Goal: Task Accomplishment & Management: Complete application form

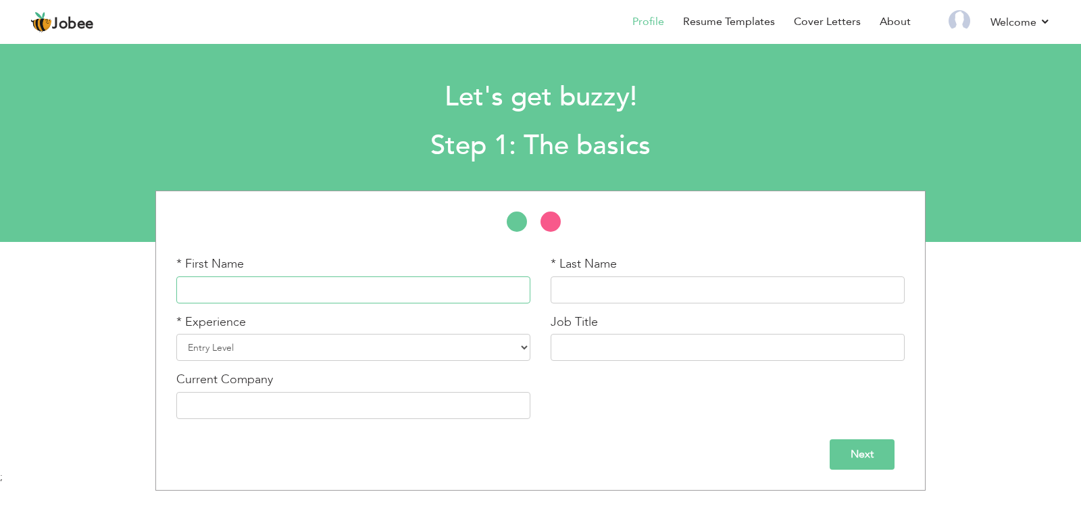
click at [382, 297] on input "text" at bounding box center [353, 289] width 354 height 27
type input "Kashan"
click at [605, 291] on input "text" at bounding box center [728, 289] width 354 height 27
type input "s"
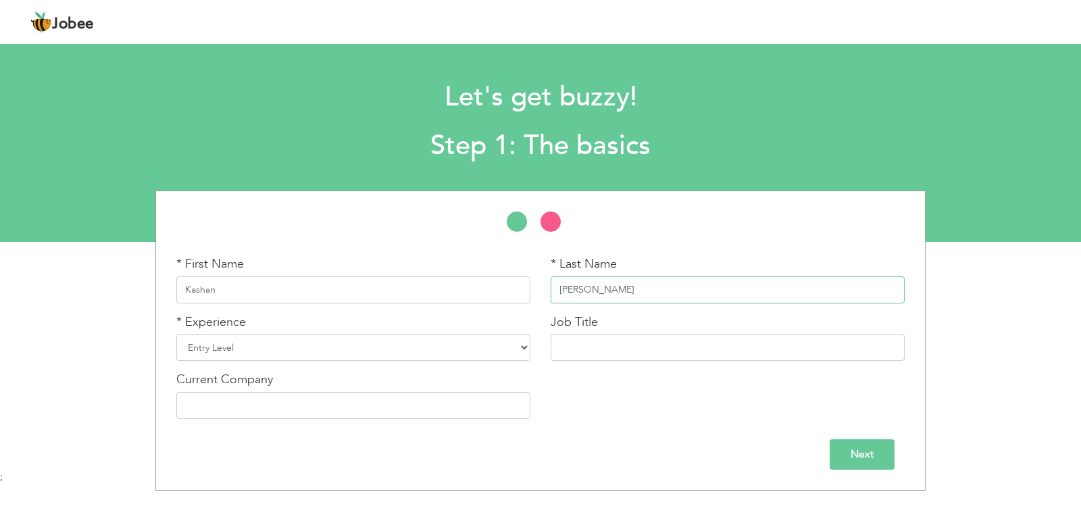
type input "[PERSON_NAME]"
click at [502, 343] on select "Entry Level Less than 1 Year 1 Year 2 Years 3 Years 4 Years 5 Years 6 Years 7 Y…" at bounding box center [353, 347] width 354 height 27
click at [176, 334] on select "Entry Level Less than 1 Year 1 Year 2 Years 3 Years 4 Years 5 Years 6 Years 7 Y…" at bounding box center [353, 347] width 354 height 27
click at [630, 332] on div "Job Title" at bounding box center [728, 338] width 354 height 48
click at [628, 345] on input "text" at bounding box center [728, 347] width 354 height 27
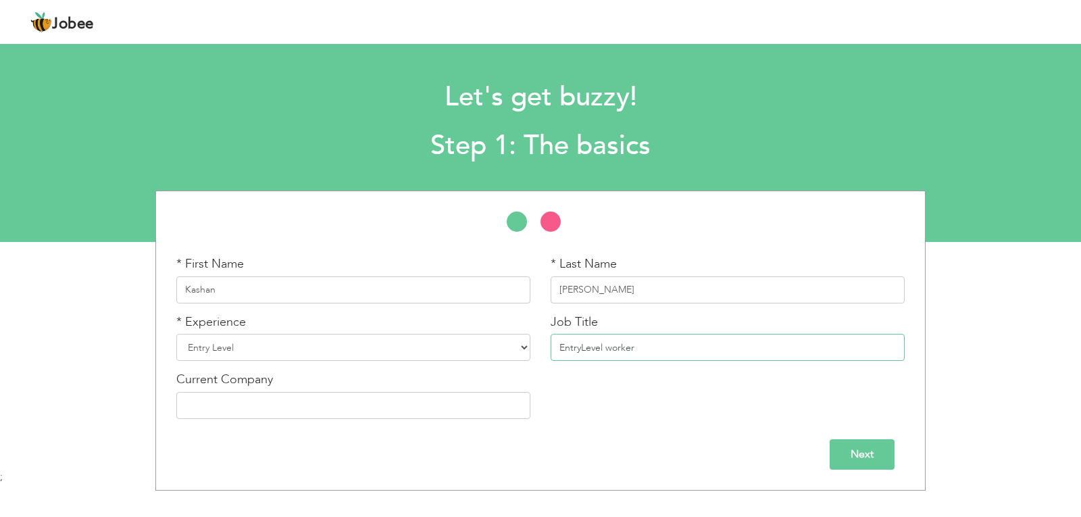
click at [580, 345] on input "EntryLevel worker" at bounding box center [728, 347] width 354 height 27
click at [615, 347] on input "Entry Level worker" at bounding box center [728, 347] width 354 height 27
type input "Entry Level Worker"
click at [286, 412] on input "text" at bounding box center [353, 405] width 354 height 27
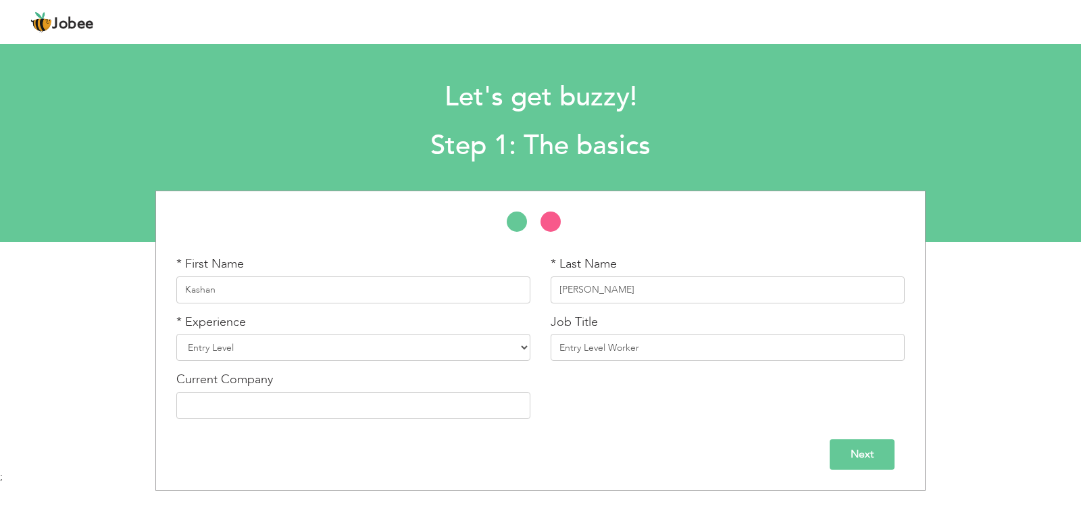
click at [872, 447] on input "Next" at bounding box center [862, 454] width 65 height 30
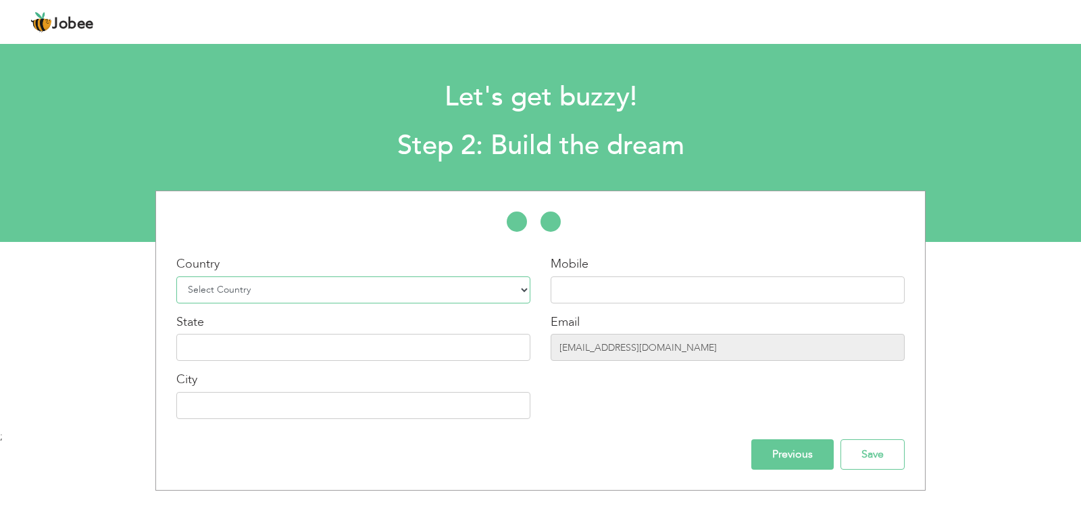
click at [320, 282] on select "Select Country Afghanistan Albania Algeria American Samoa Andorra Angola Anguil…" at bounding box center [353, 289] width 354 height 27
select select "166"
click at [176, 276] on select "Select Country Afghanistan Albania Algeria American Samoa Andorra Angola Anguil…" at bounding box center [353, 289] width 354 height 27
click at [654, 301] on input "text" at bounding box center [728, 289] width 354 height 27
type input "[PHONE_NUMBER]"
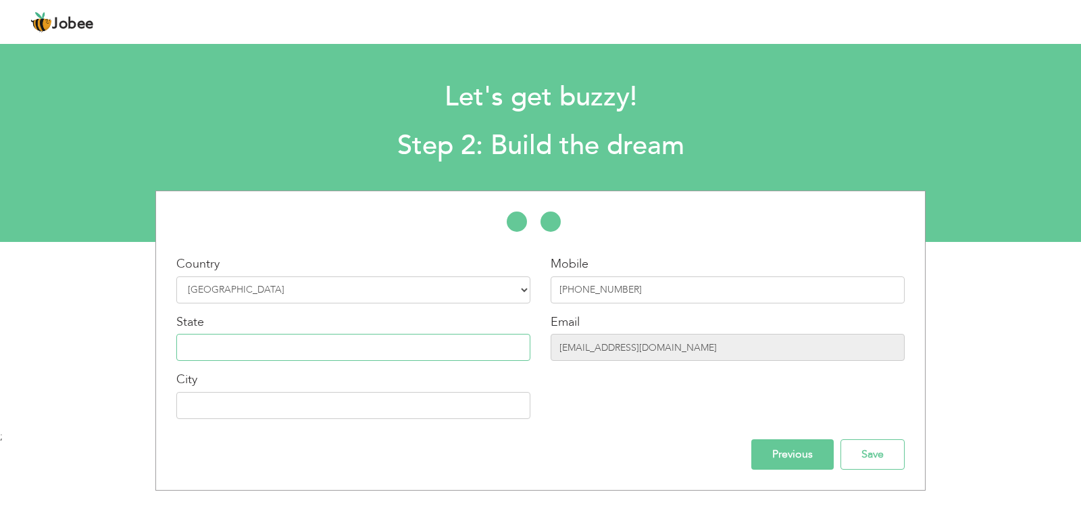
click at [355, 345] on input "text" at bounding box center [353, 347] width 354 height 27
type input "[GEOGRAPHIC_DATA]"
click at [493, 397] on input "text" at bounding box center [353, 405] width 354 height 27
type input "[GEOGRAPHIC_DATA]"
click at [645, 349] on input "kashansohail1811@gmail.com" at bounding box center [728, 347] width 354 height 27
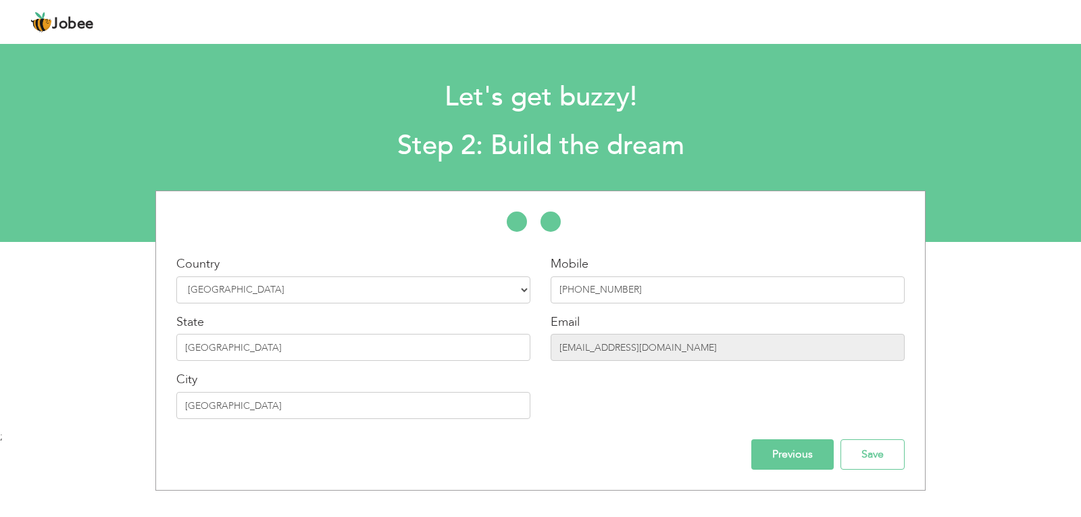
click at [801, 452] on input "Previous" at bounding box center [792, 454] width 82 height 30
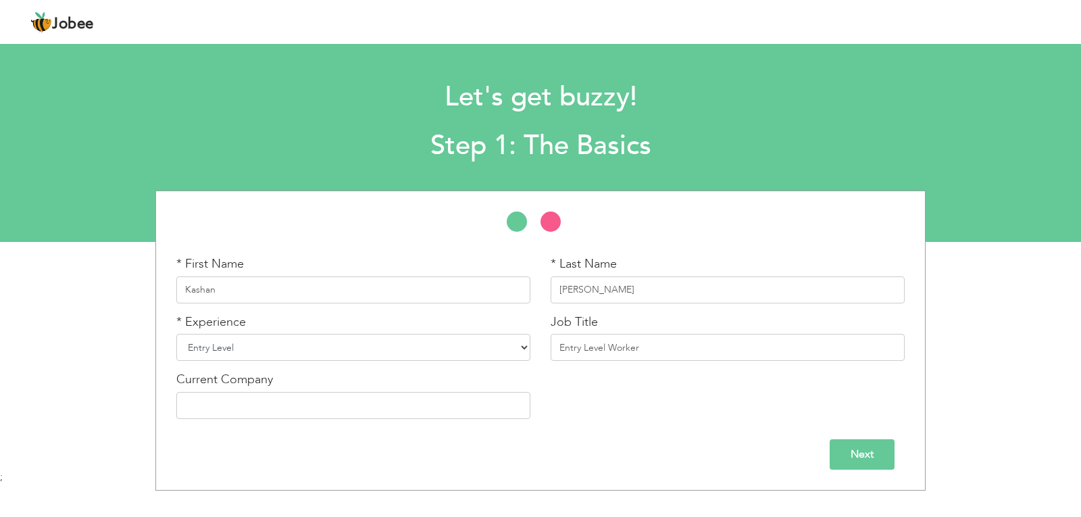
click at [371, 343] on select "Entry Level Less than 1 Year 1 Year 2 Years 3 Years 4 Years 5 Years 6 Years 7 Y…" at bounding box center [353, 347] width 354 height 27
click at [843, 452] on input "Next" at bounding box center [862, 454] width 65 height 30
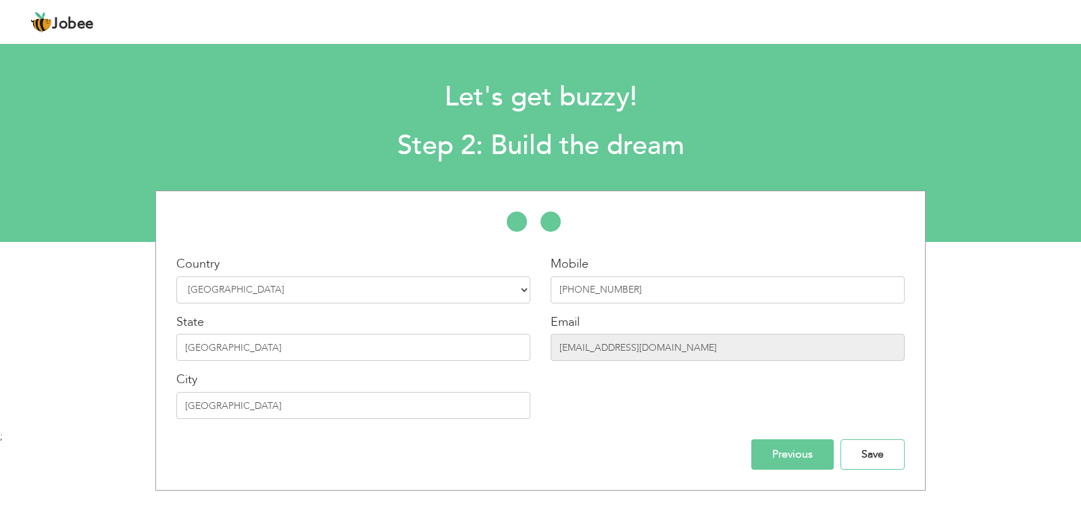
click at [843, 452] on input "Save" at bounding box center [873, 454] width 64 height 30
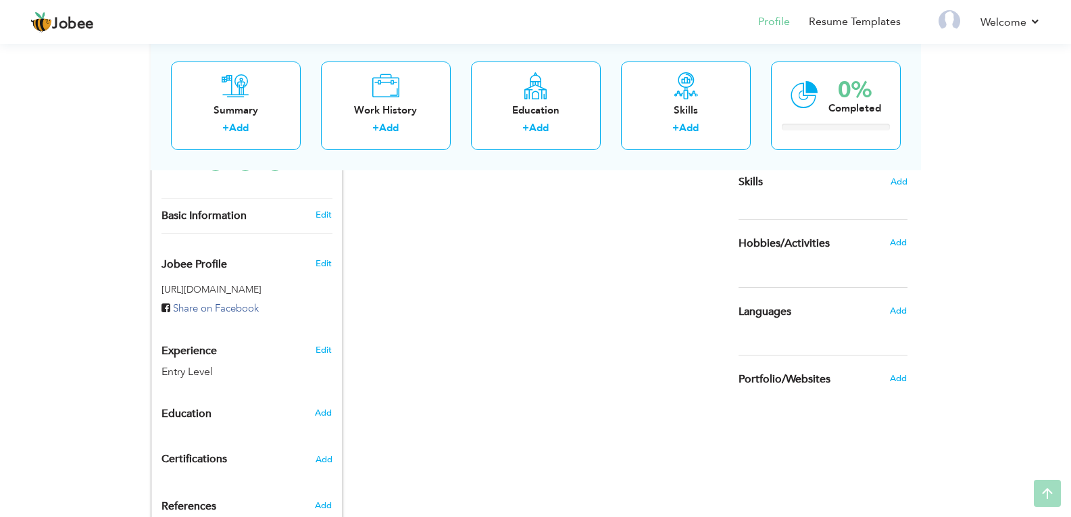
scroll to position [388, 0]
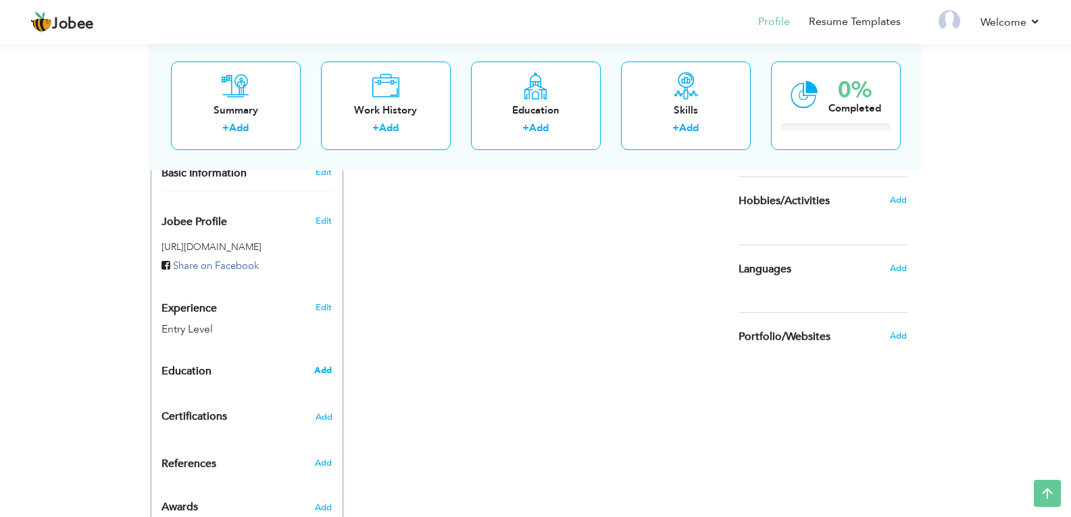
click at [324, 364] on span "Add" at bounding box center [323, 370] width 18 height 12
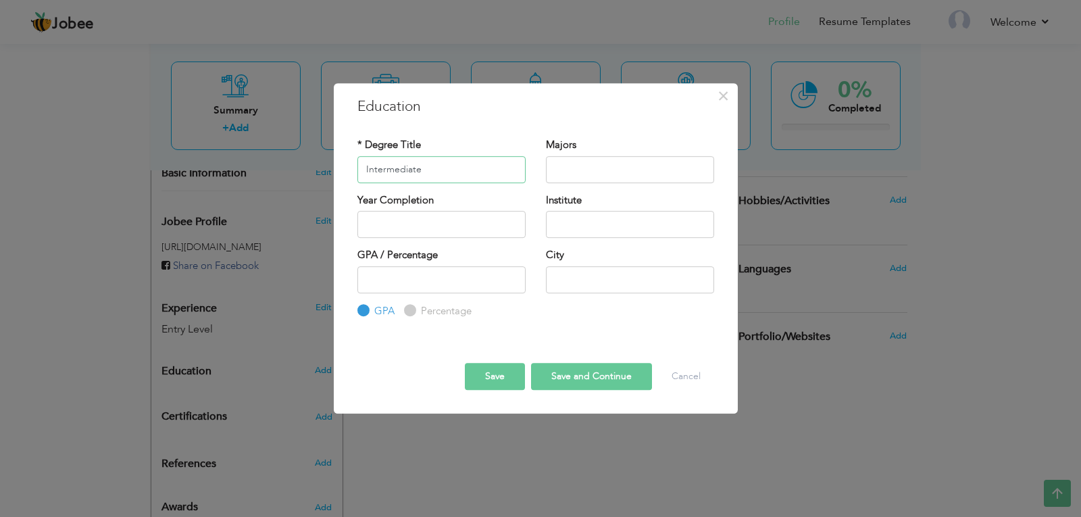
type input "Intermediate"
click at [418, 311] on label "Percentage" at bounding box center [445, 311] width 54 height 14
click at [413, 311] on input "Percentage" at bounding box center [408, 310] width 9 height 9
radio input "true"
click at [566, 156] on input "text" at bounding box center [630, 169] width 168 height 27
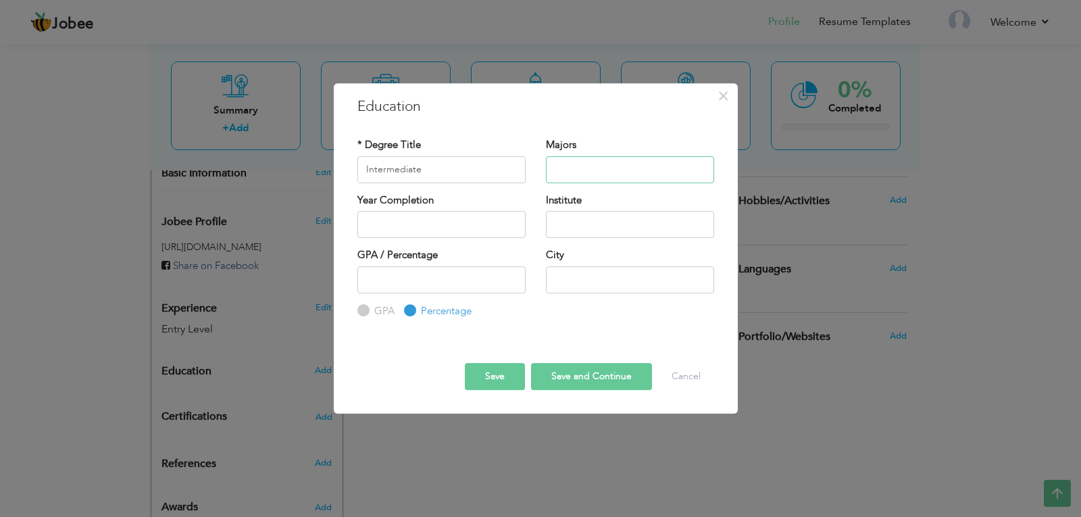
type input "Pre Engineering"
type input "2025"
click at [443, 223] on input "2025" at bounding box center [441, 224] width 168 height 27
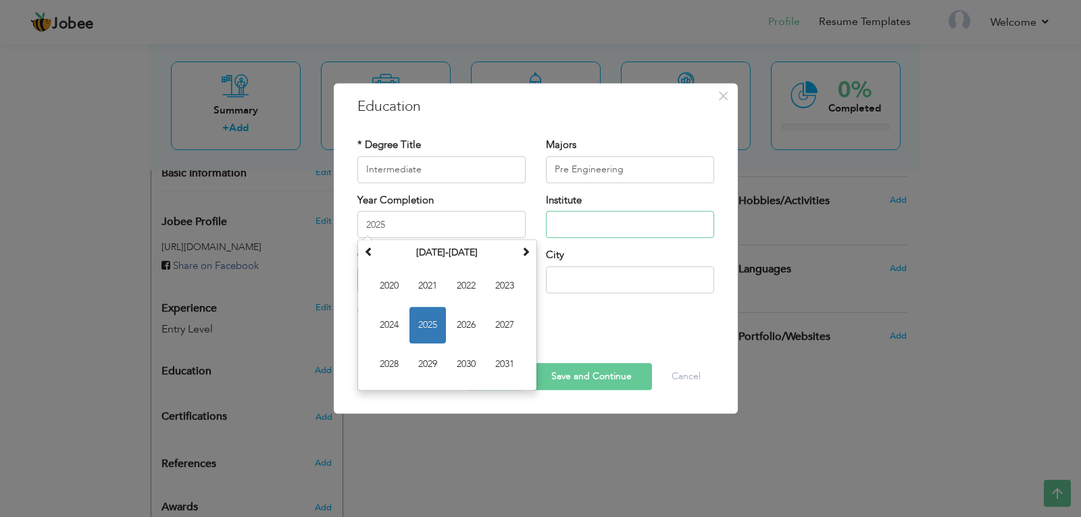
click at [625, 216] on input "text" at bounding box center [630, 224] width 168 height 27
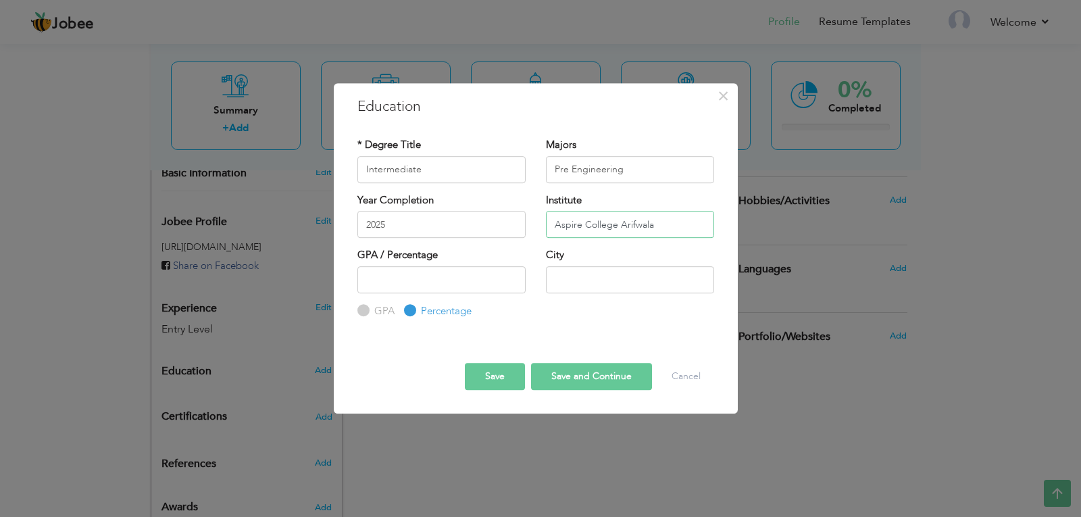
type input "Aspire College Arifwala"
click at [650, 279] on input "text" at bounding box center [630, 279] width 168 height 27
type input "Arifwala"
click at [391, 272] on input "number" at bounding box center [441, 279] width 168 height 27
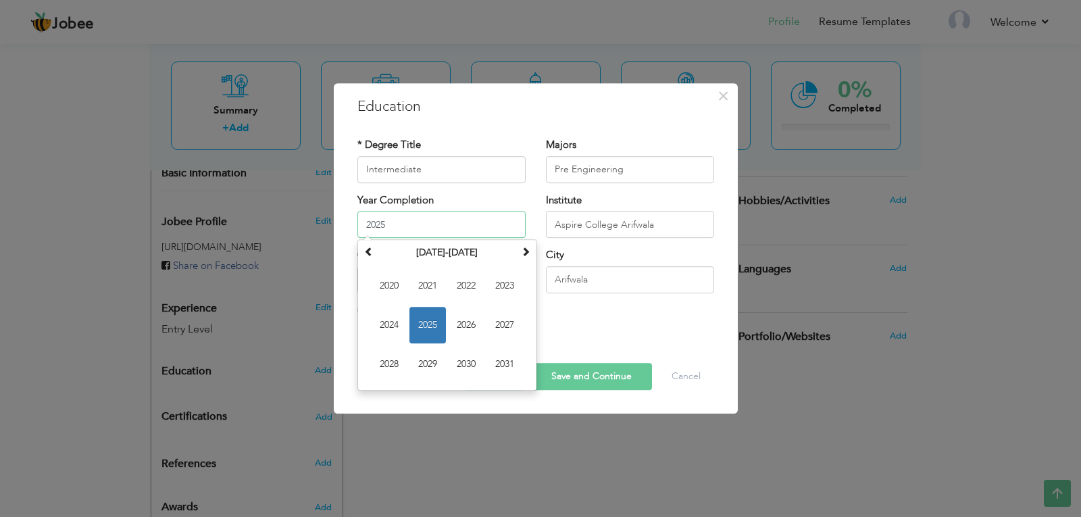
click at [418, 214] on input "2025" at bounding box center [441, 224] width 168 height 27
click at [458, 285] on span "2022" at bounding box center [466, 286] width 36 height 36
type input "2022"
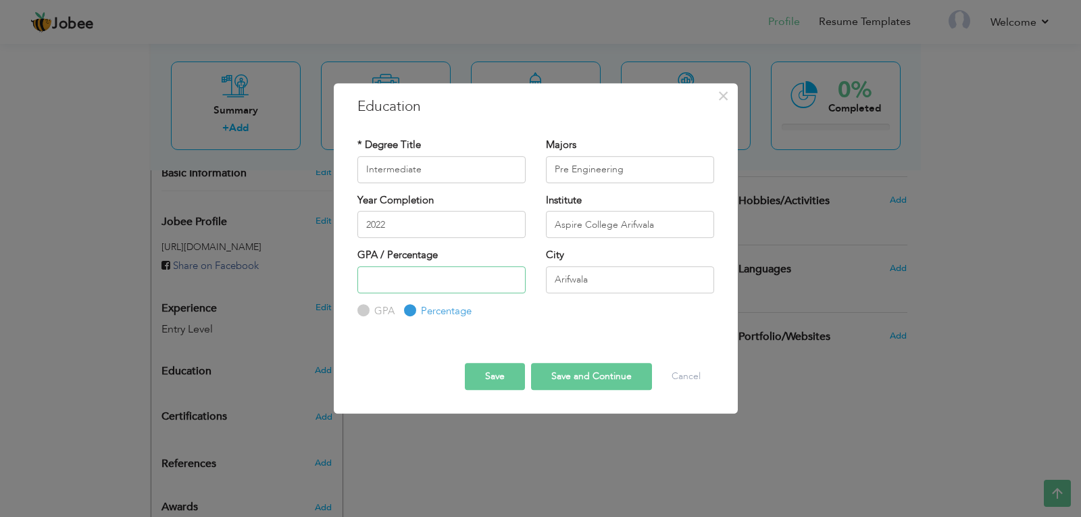
click at [435, 273] on input "number" at bounding box center [441, 279] width 168 height 27
click at [578, 382] on button "Save and Continue" at bounding box center [591, 376] width 121 height 27
click at [549, 375] on button "Save and Continue" at bounding box center [591, 376] width 121 height 27
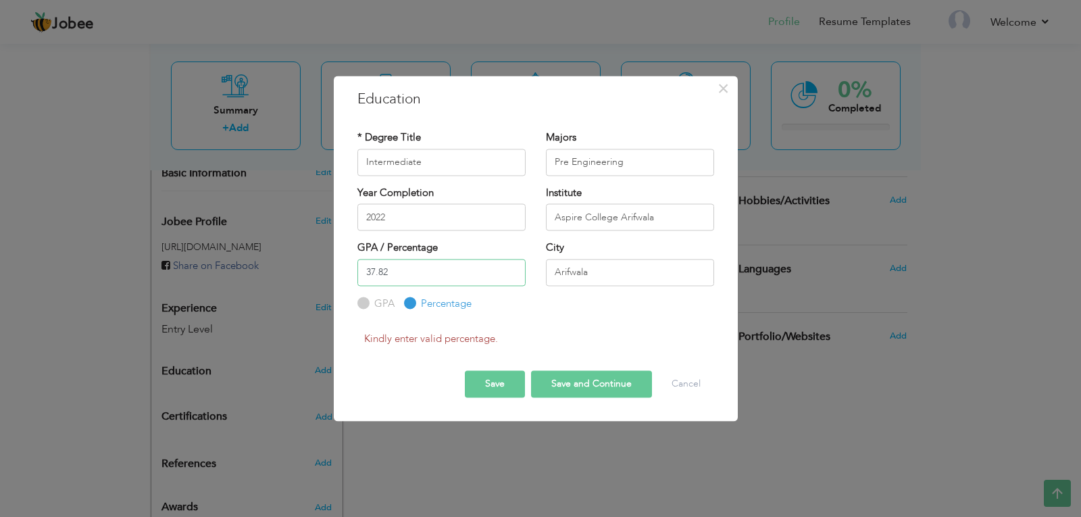
click at [397, 279] on input "37.82" at bounding box center [441, 272] width 168 height 27
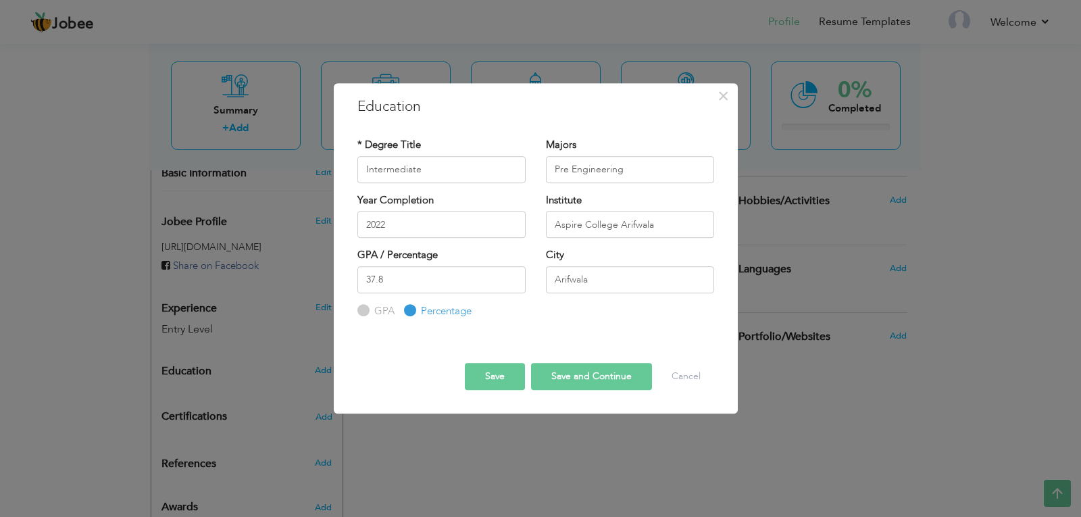
click at [589, 382] on button "Save and Continue" at bounding box center [591, 376] width 121 height 27
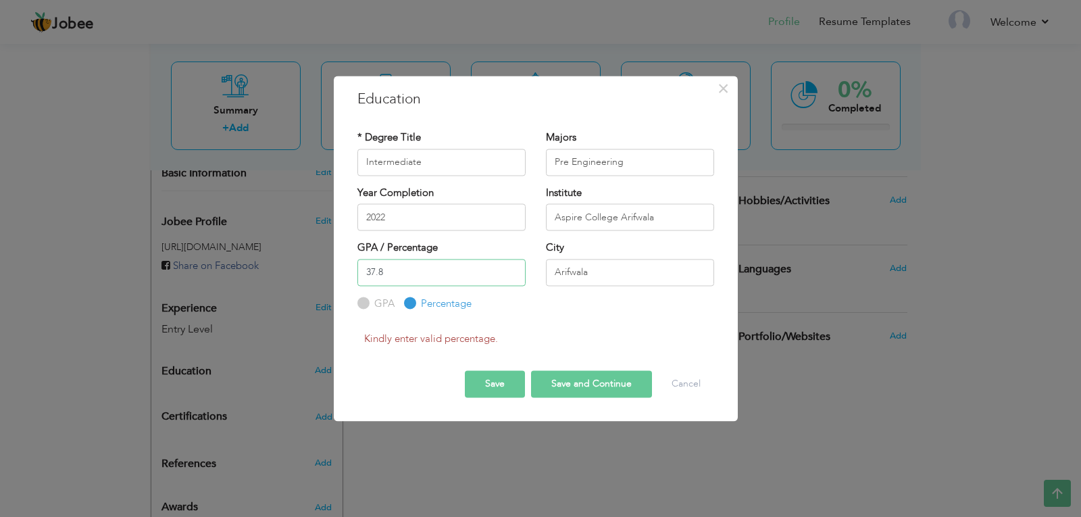
click at [425, 281] on input "37.8" at bounding box center [441, 272] width 168 height 27
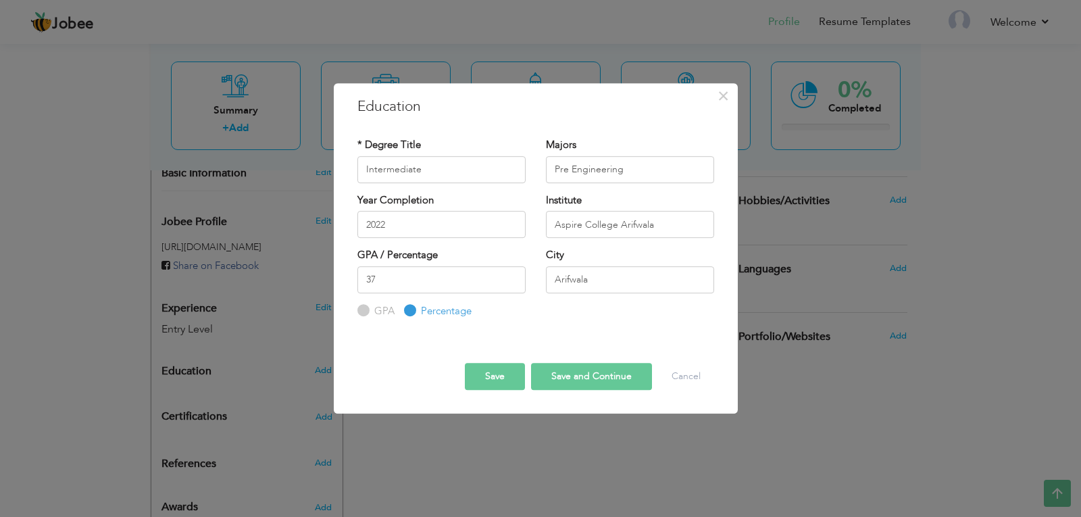
click at [559, 366] on button "Save and Continue" at bounding box center [591, 376] width 121 height 27
click at [387, 279] on input "37" at bounding box center [441, 279] width 168 height 27
click at [512, 274] on input "38" at bounding box center [441, 279] width 168 height 27
click at [549, 376] on button "Save and Continue" at bounding box center [591, 376] width 121 height 27
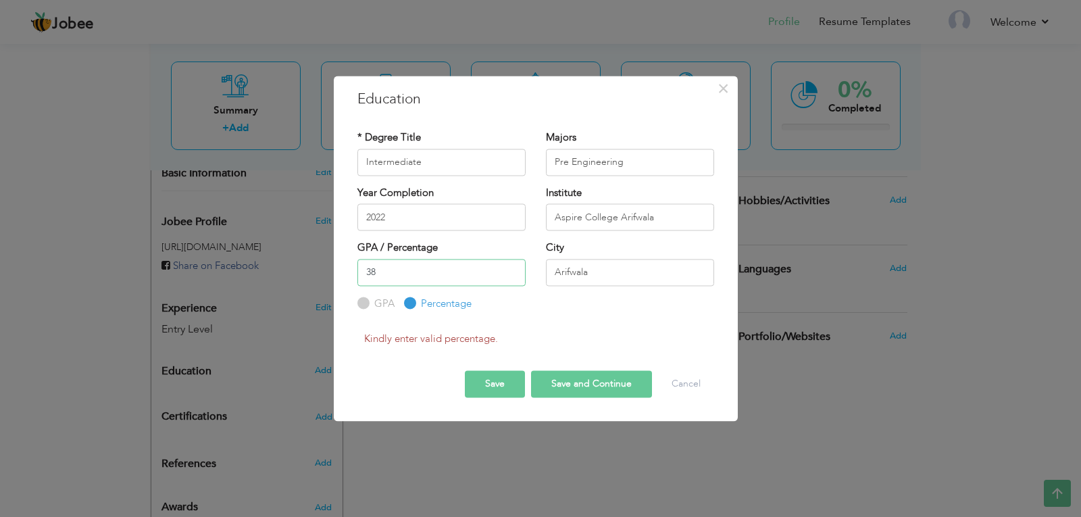
click at [447, 277] on input "38" at bounding box center [441, 272] width 168 height 27
type input "3"
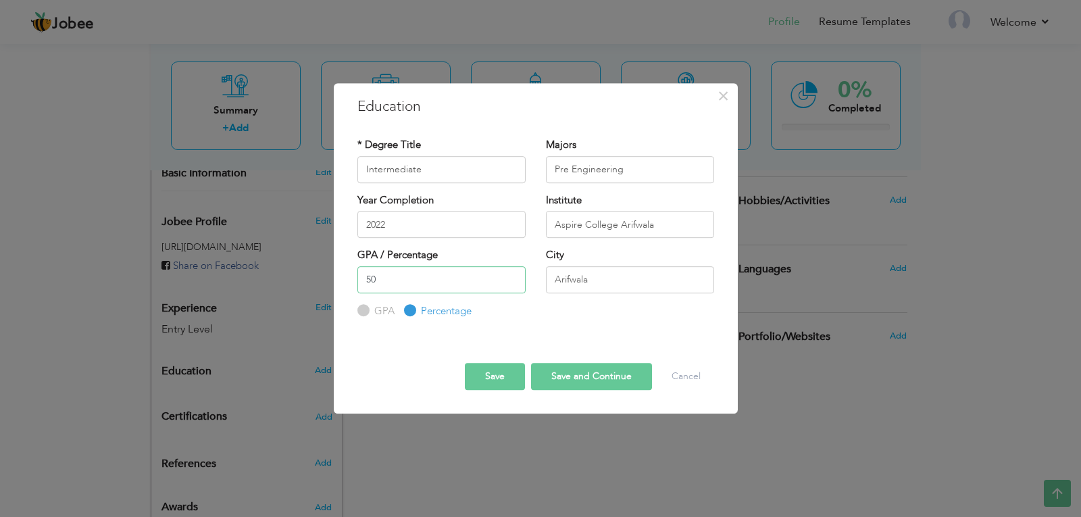
type input "50"
click at [574, 381] on button "Save and Continue" at bounding box center [591, 376] width 121 height 27
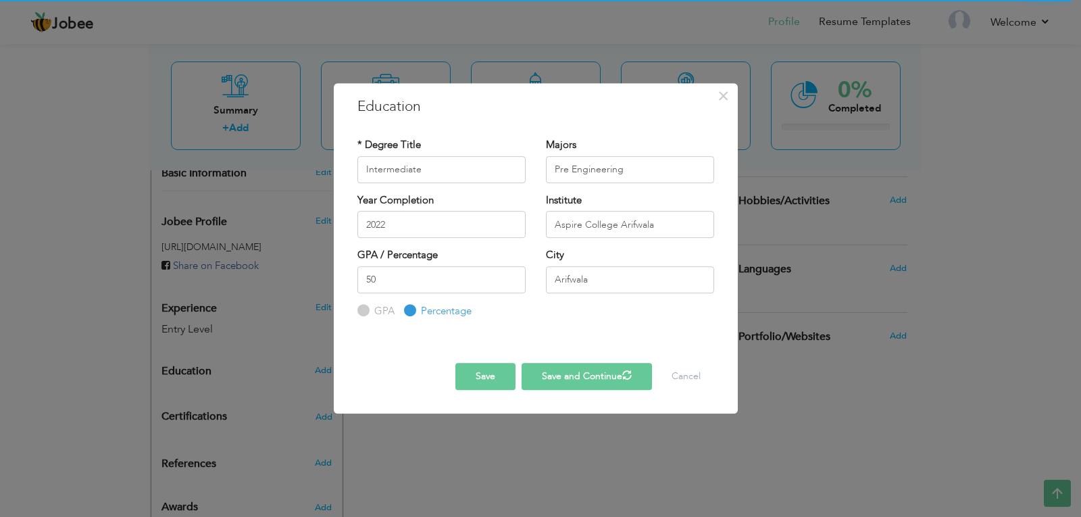
radio input "true"
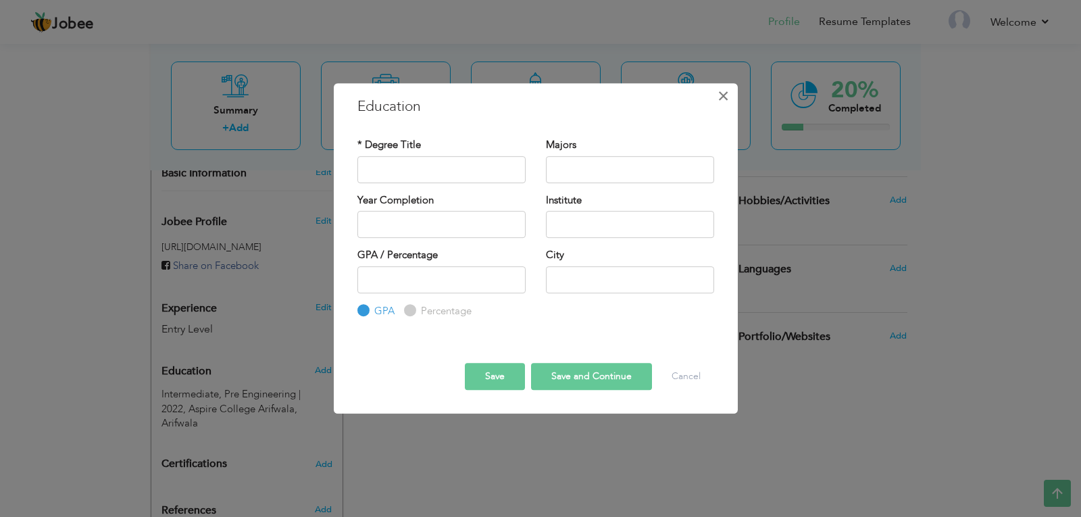
click at [724, 88] on span "×" at bounding box center [723, 96] width 11 height 24
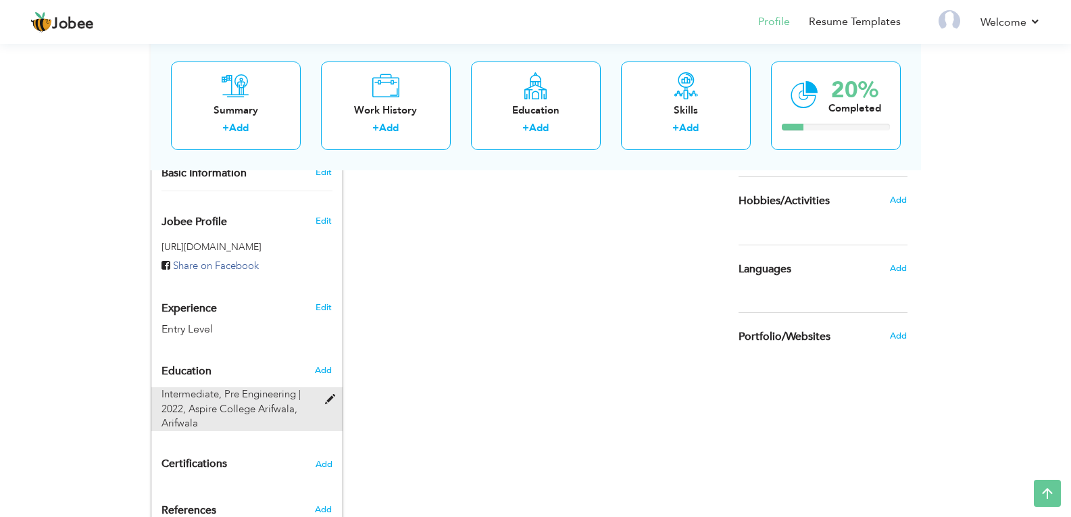
click at [246, 406] on div "Intermediate, Pre Engineering | 2022, Aspire College [PERSON_NAME]" at bounding box center [238, 408] width 175 height 43
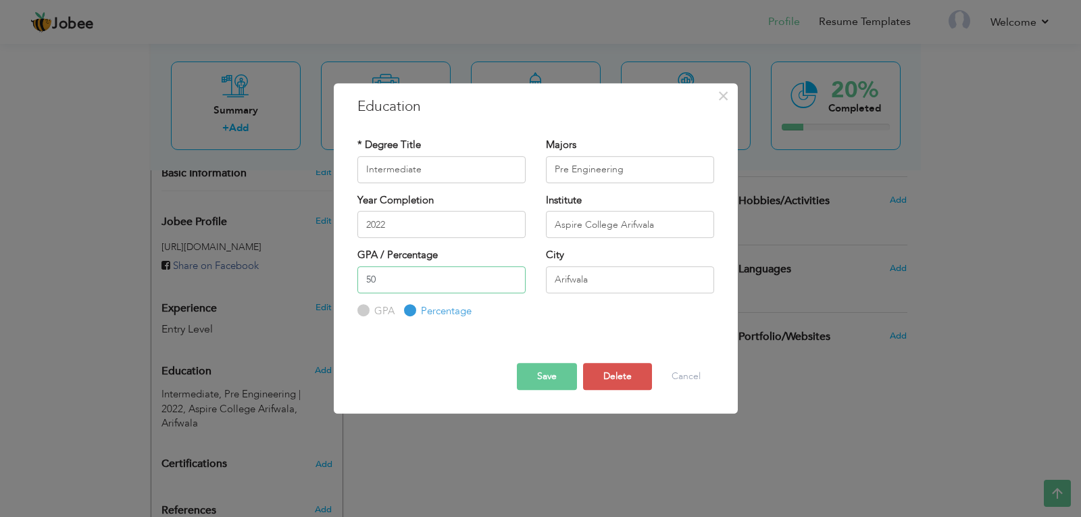
click at [427, 274] on input "50" at bounding box center [441, 279] width 168 height 27
type input "5"
click at [520, 371] on button "Save" at bounding box center [547, 376] width 60 height 27
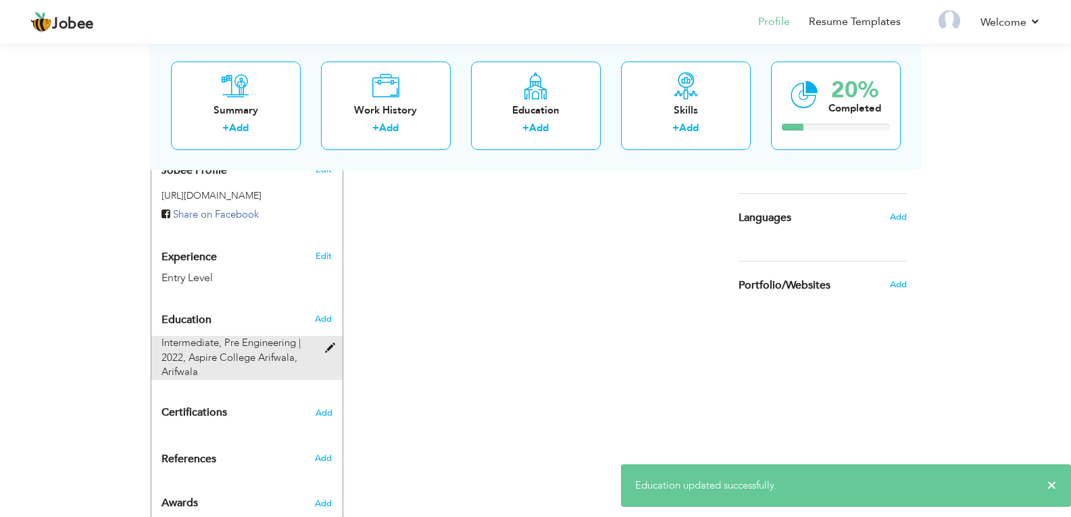
scroll to position [470, 0]
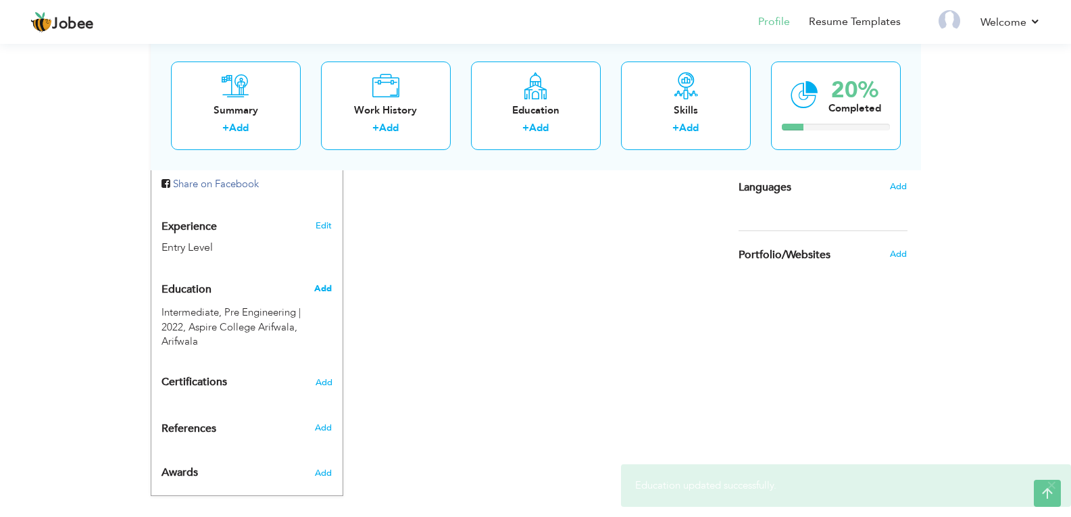
click at [321, 282] on span "Add" at bounding box center [323, 288] width 18 height 12
radio input "true"
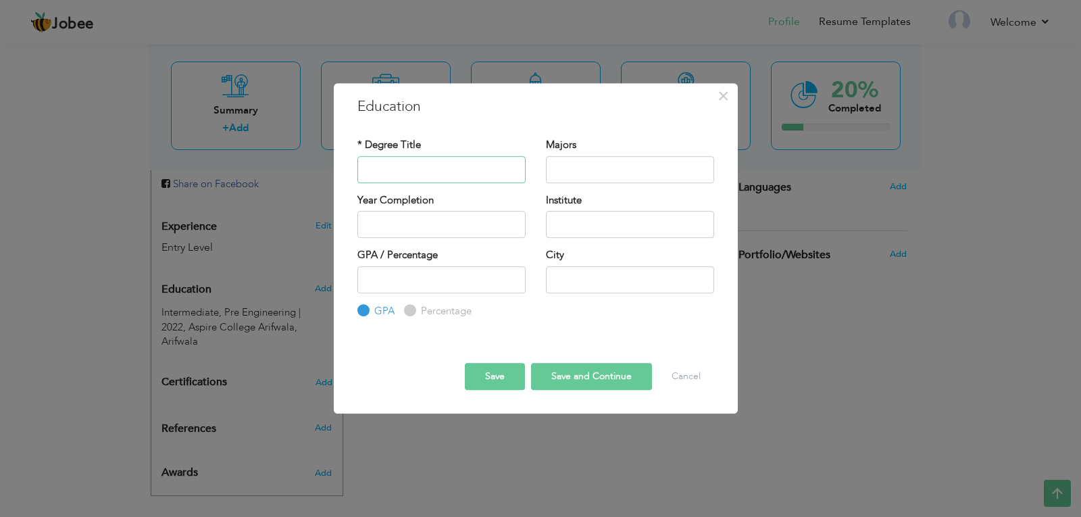
click at [478, 174] on input "text" at bounding box center [441, 169] width 168 height 27
type input "Matriculation"
click at [576, 168] on input "text" at bounding box center [630, 169] width 168 height 27
type input "Science"
click at [478, 218] on input "text" at bounding box center [441, 224] width 168 height 27
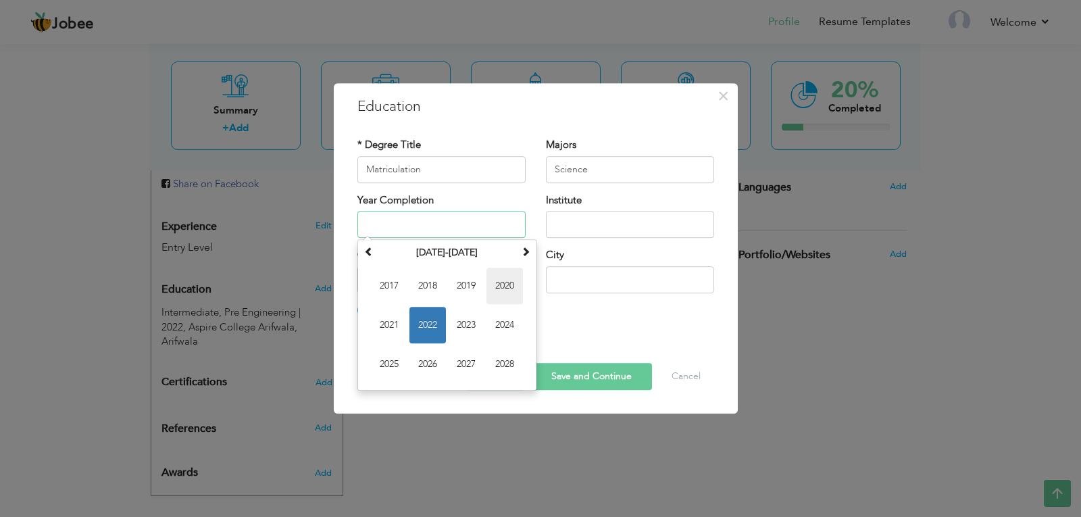
click at [496, 285] on span "2020" at bounding box center [505, 286] width 36 height 36
type input "2020"
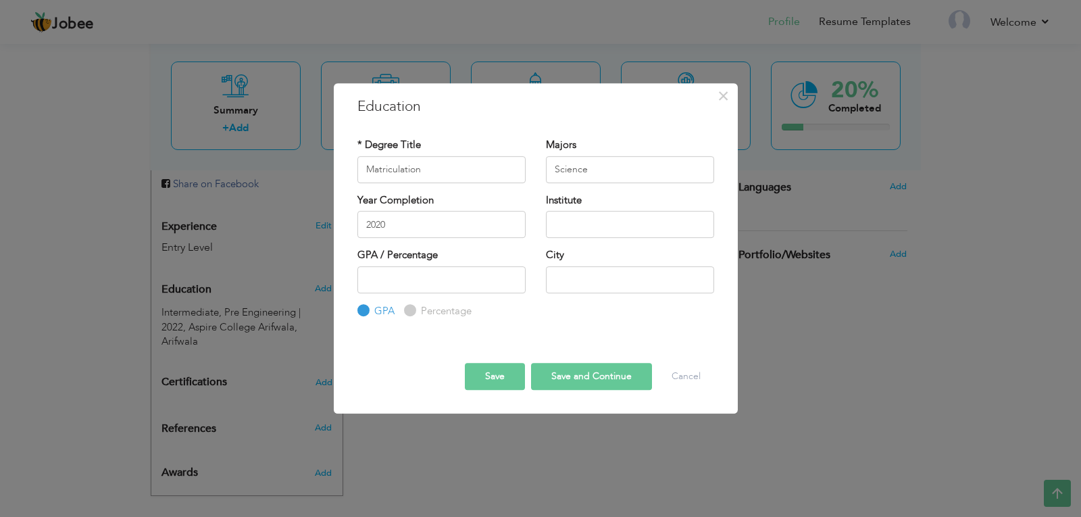
click at [587, 209] on div "Institute" at bounding box center [630, 215] width 168 height 45
click at [585, 218] on input "text" at bounding box center [630, 224] width 168 height 27
type input "[GEOGRAPHIC_DATA]"
click at [590, 276] on input "text" at bounding box center [630, 279] width 168 height 27
type input "Arifwala"
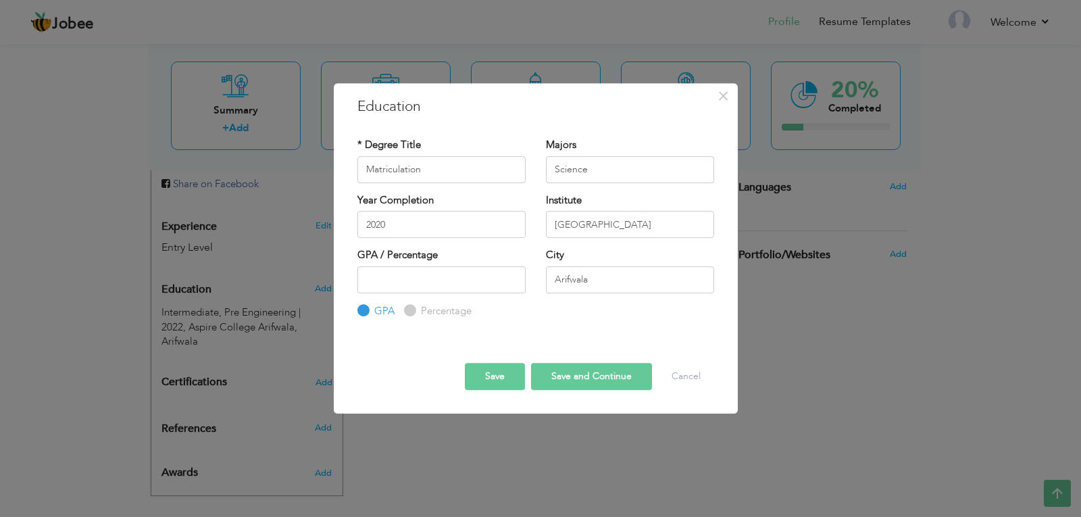
click at [486, 382] on button "Save" at bounding box center [495, 376] width 60 height 27
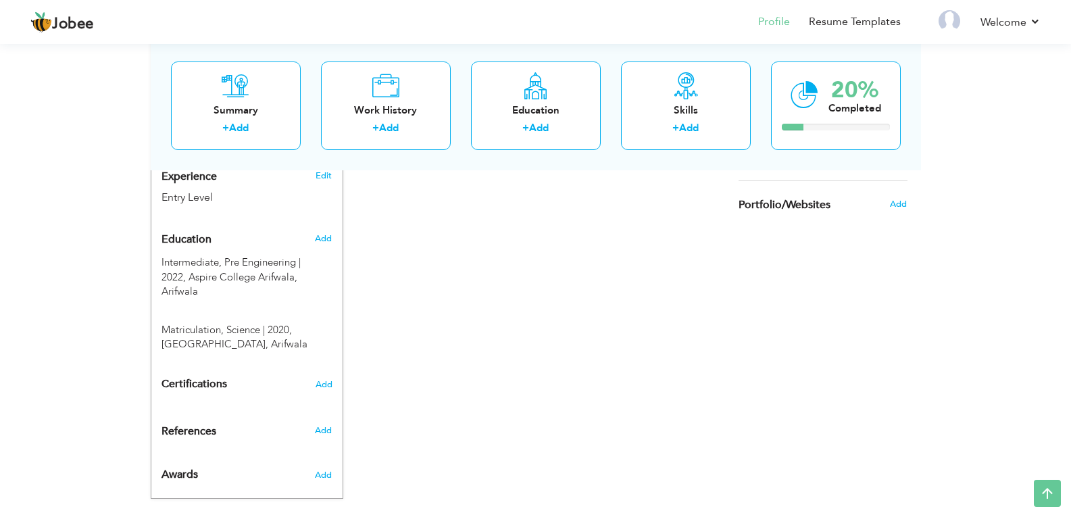
scroll to position [522, 0]
click at [319, 422] on span "Add" at bounding box center [323, 428] width 18 height 12
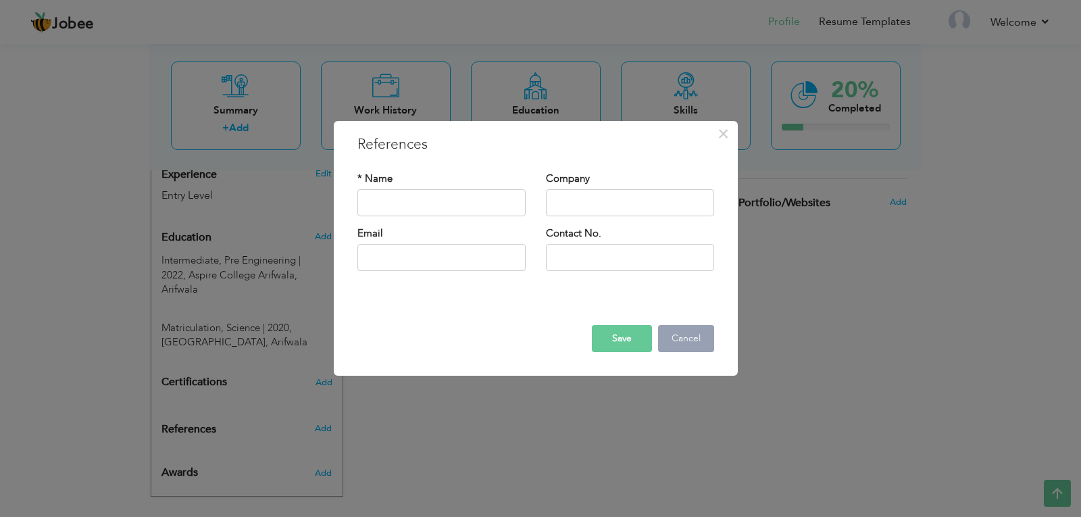
click at [696, 328] on button "Cancel" at bounding box center [686, 338] width 56 height 27
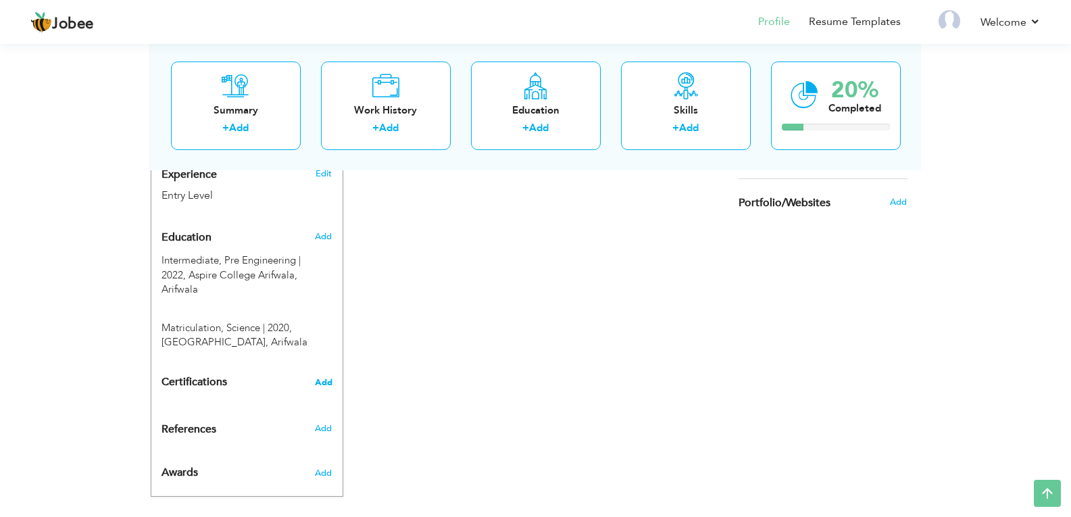
click at [318, 378] on span "Add" at bounding box center [324, 382] width 18 height 9
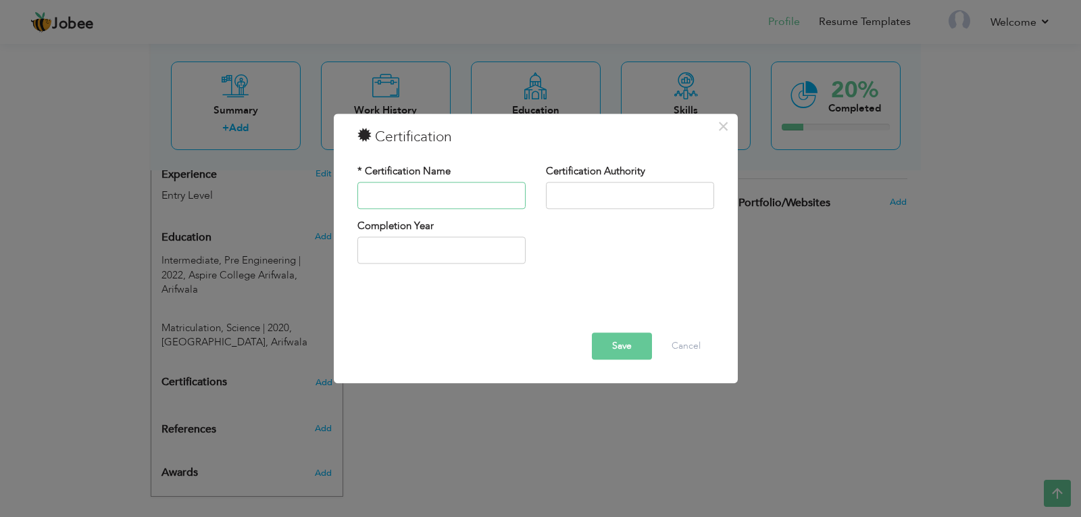
click at [454, 205] on input "text" at bounding box center [441, 195] width 168 height 27
type input "Basic Computer Knowledge"
click at [600, 355] on button "Save" at bounding box center [622, 345] width 60 height 27
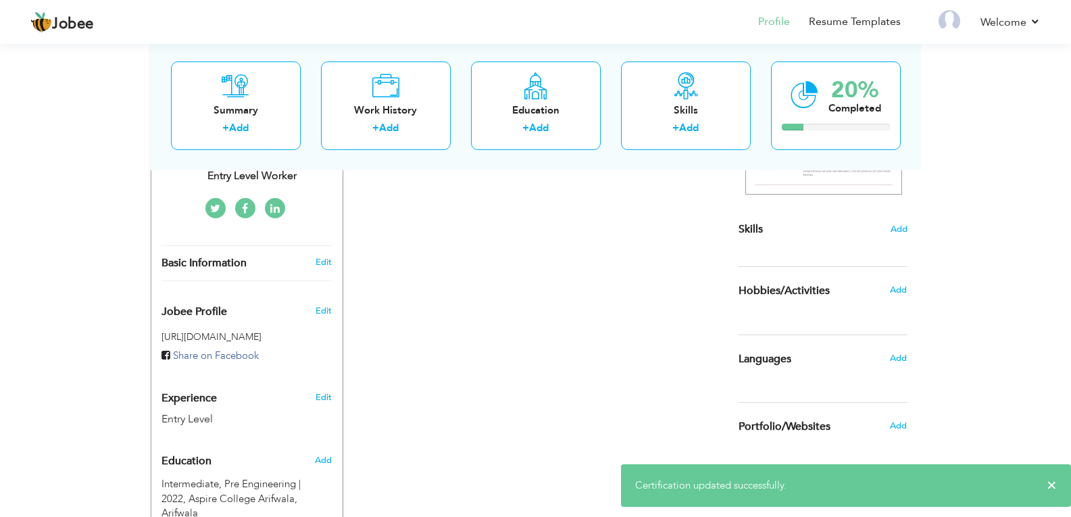
scroll to position [293, 0]
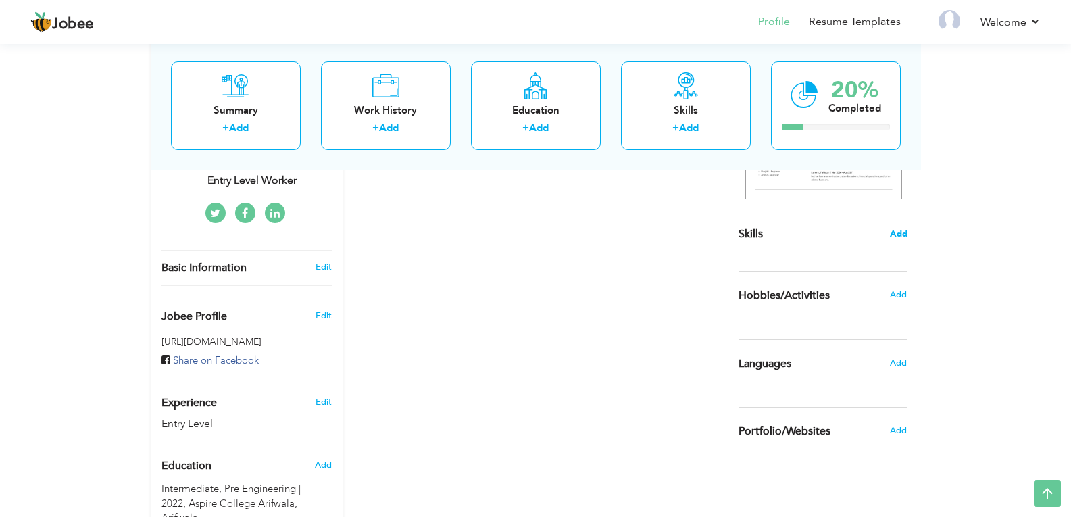
click at [903, 234] on span "Add" at bounding box center [899, 234] width 18 height 13
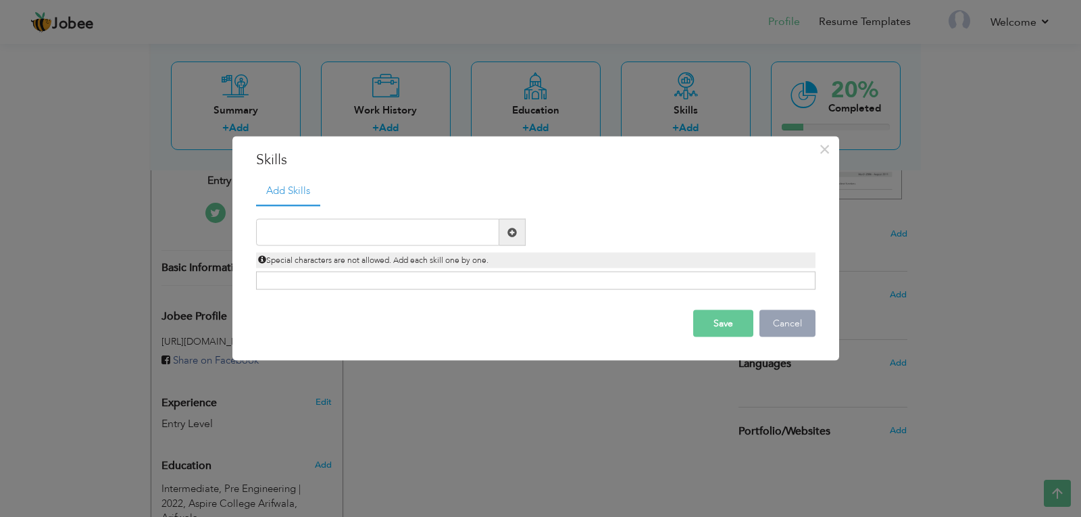
click at [780, 320] on button "Cancel" at bounding box center [787, 323] width 56 height 27
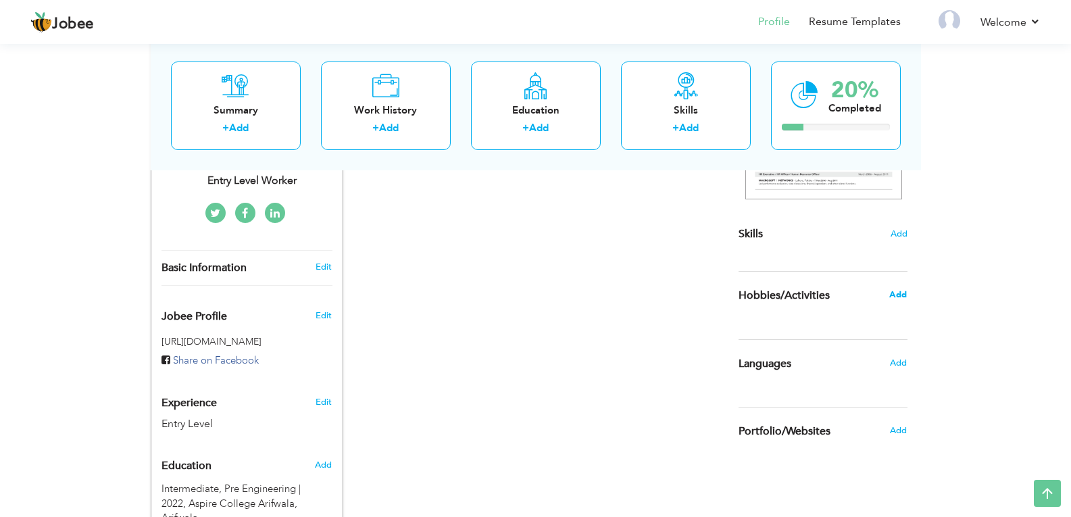
click at [897, 297] on span "Add" at bounding box center [898, 295] width 18 height 12
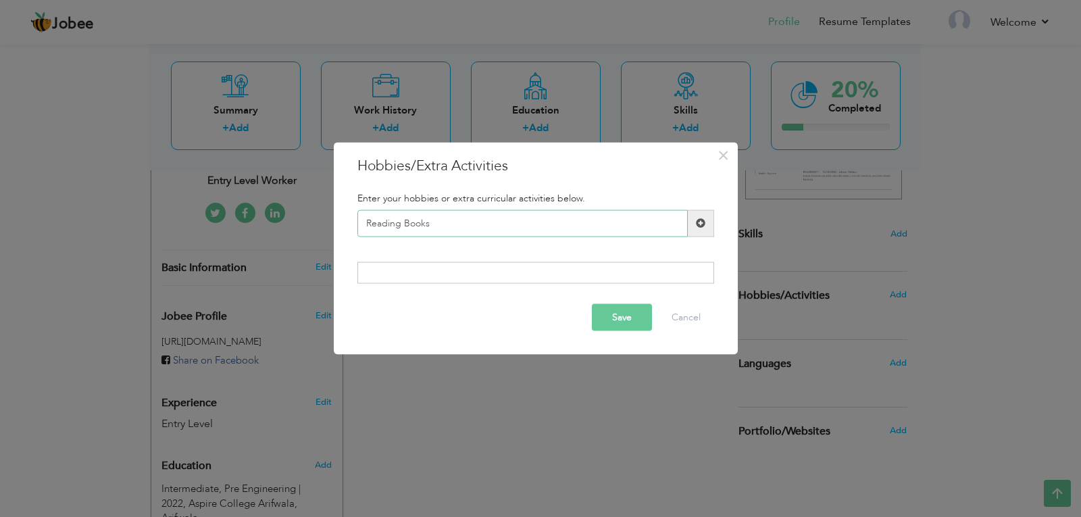
type input "Reading Books"
click at [707, 223] on span at bounding box center [701, 222] width 26 height 27
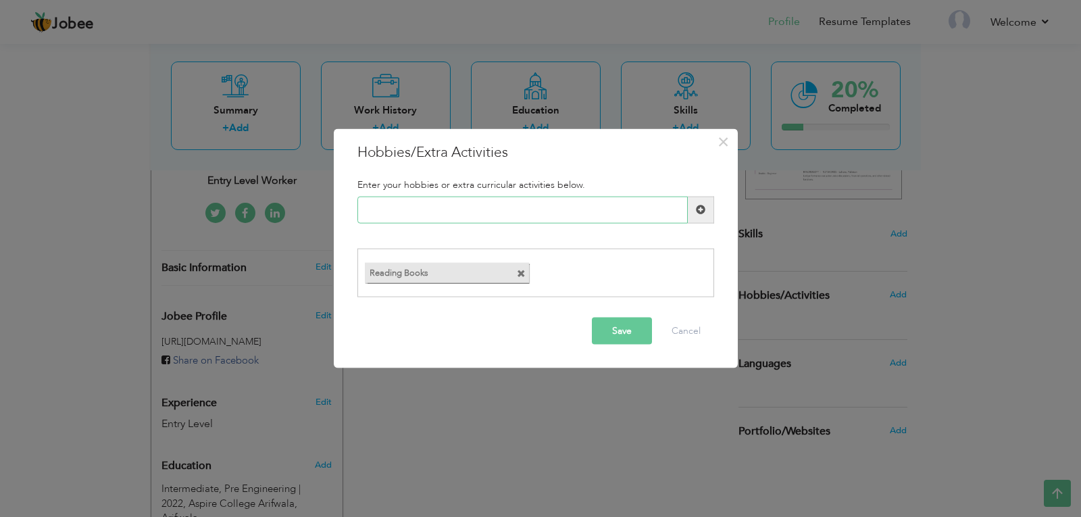
click at [434, 219] on input "text" at bounding box center [522, 209] width 330 height 27
type input "Team Sports"
click at [694, 209] on span at bounding box center [701, 209] width 26 height 27
click at [540, 209] on input "text" at bounding box center [522, 209] width 330 height 27
type input "Traveling"
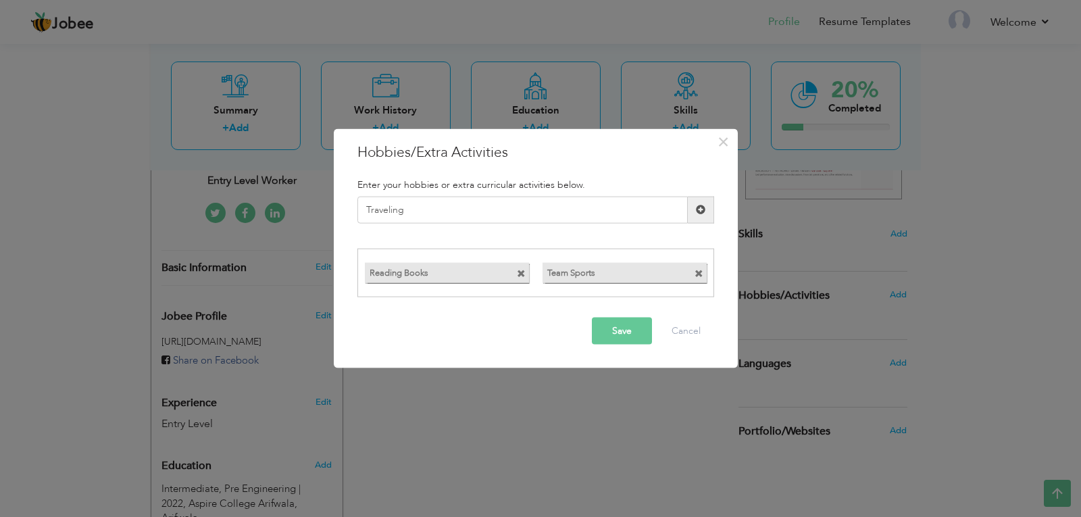
click at [699, 210] on span at bounding box center [700, 209] width 9 height 9
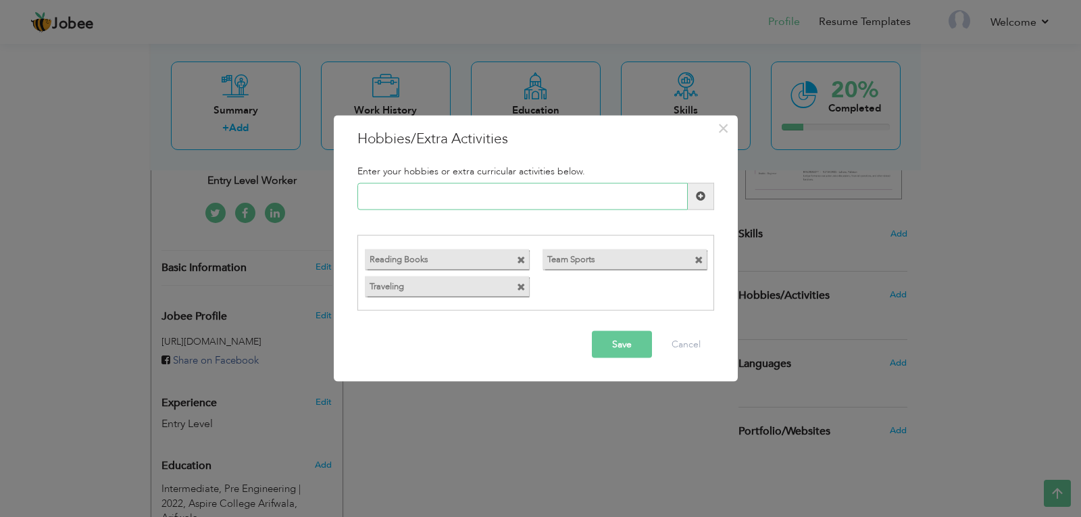
click at [519, 195] on input "text" at bounding box center [522, 195] width 330 height 27
type input "h"
type input "Helping in Daily Tasks"
click at [690, 199] on span at bounding box center [701, 195] width 26 height 27
click at [626, 203] on input "text" at bounding box center [522, 195] width 330 height 27
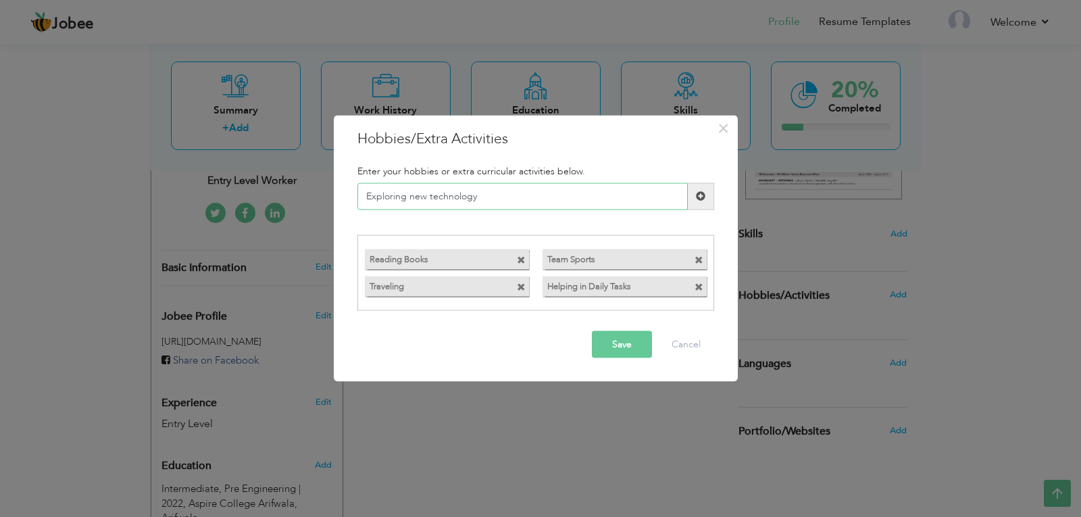
type input "Exploring new technology"
click at [691, 202] on span at bounding box center [701, 195] width 26 height 27
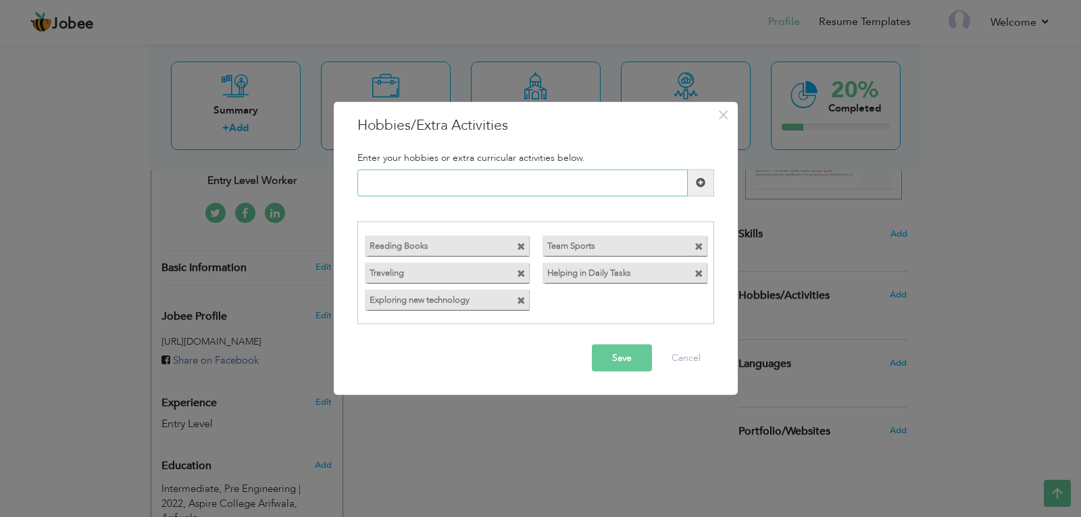
click at [474, 189] on input "text" at bounding box center [522, 182] width 330 height 27
click at [637, 355] on button "Save" at bounding box center [622, 358] width 60 height 27
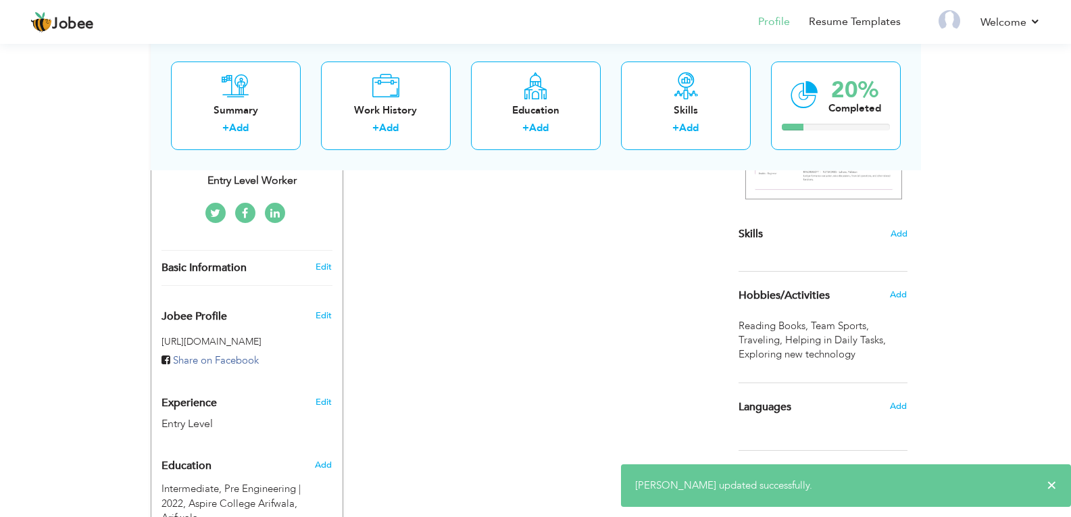
click at [907, 407] on div "Add" at bounding box center [902, 406] width 32 height 26
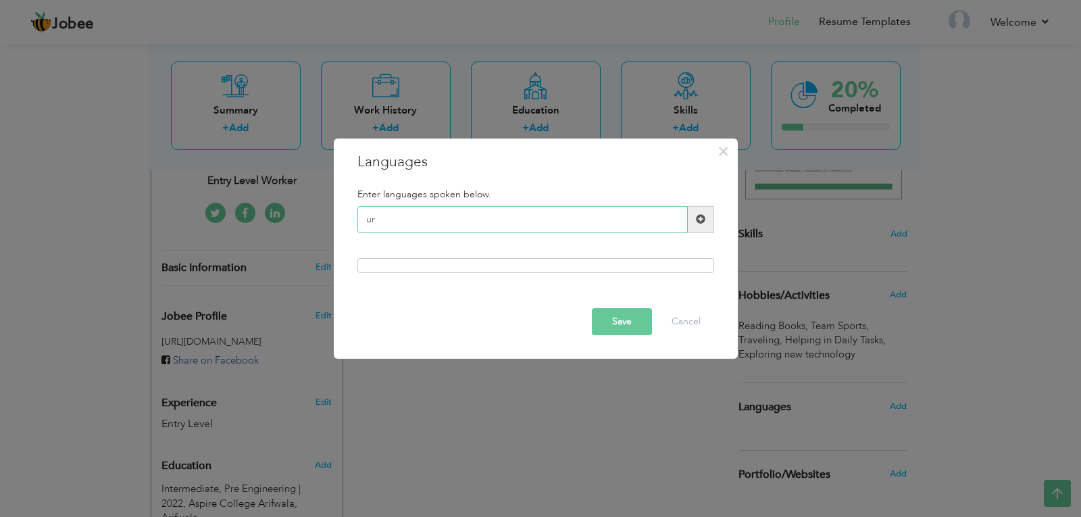
type input "u"
type input "Urdu"
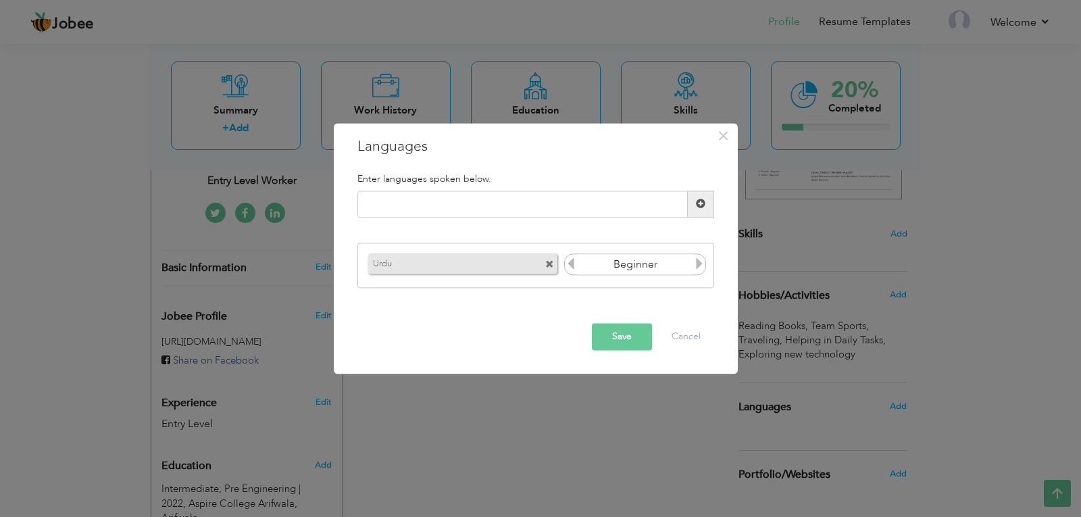
click at [698, 264] on icon at bounding box center [699, 264] width 12 height 12
click at [557, 214] on input "text" at bounding box center [522, 204] width 330 height 27
type input "English"
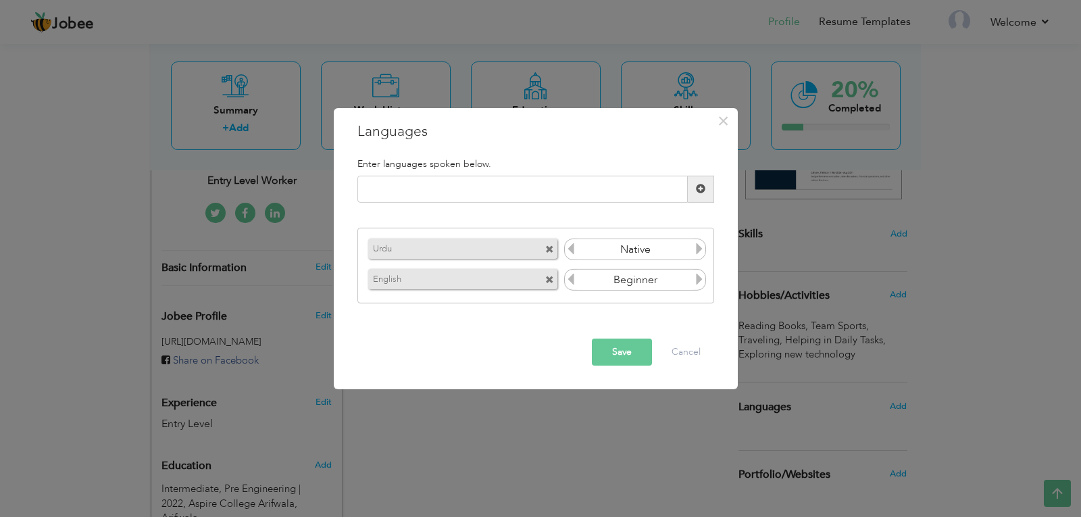
click at [698, 282] on icon at bounding box center [699, 279] width 12 height 12
click at [643, 349] on button "Save" at bounding box center [622, 352] width 60 height 27
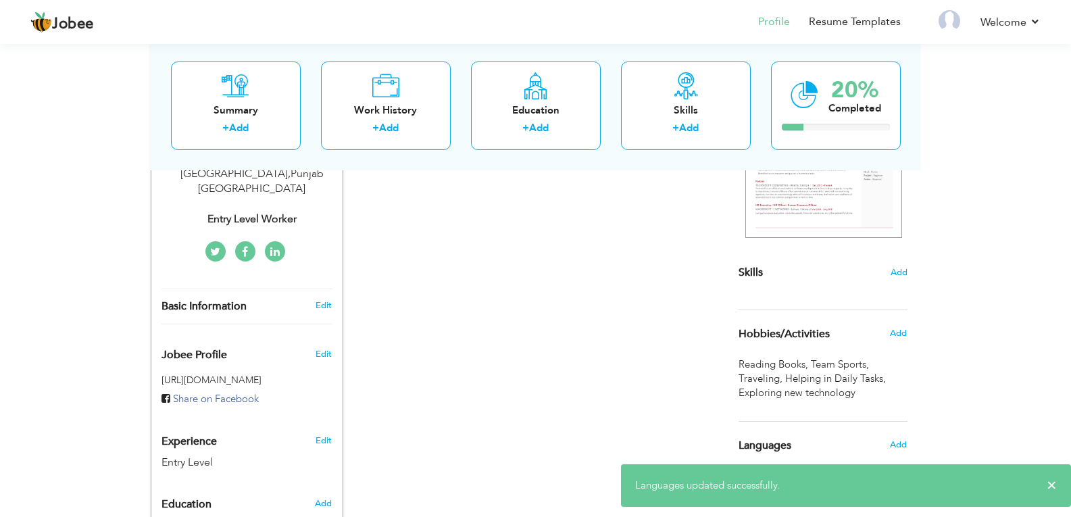
scroll to position [253, 0]
click at [897, 276] on span "Add" at bounding box center [899, 274] width 18 height 13
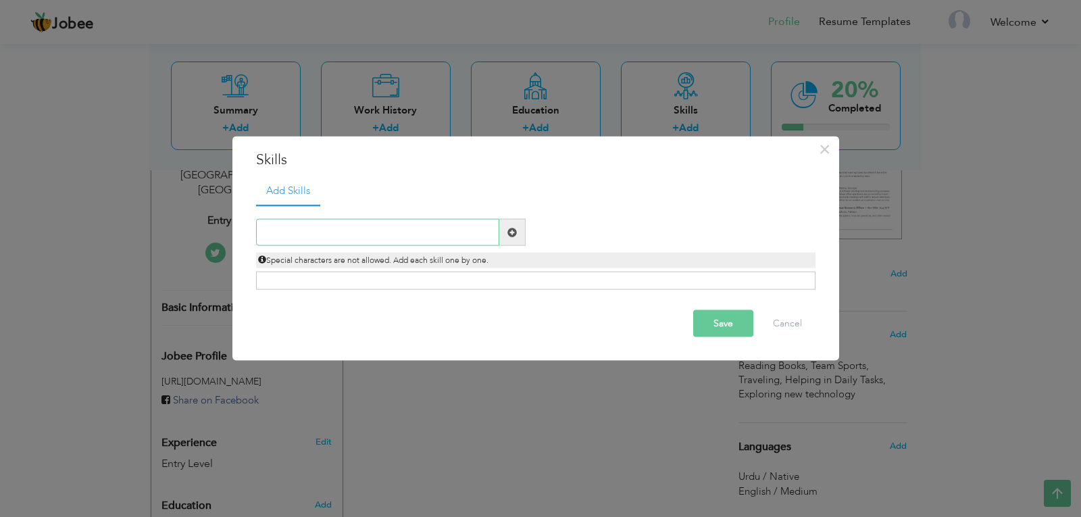
click at [408, 234] on input "text" at bounding box center [377, 232] width 243 height 27
type input "Basic Computer Knowledge"
click at [510, 235] on span at bounding box center [511, 231] width 9 height 9
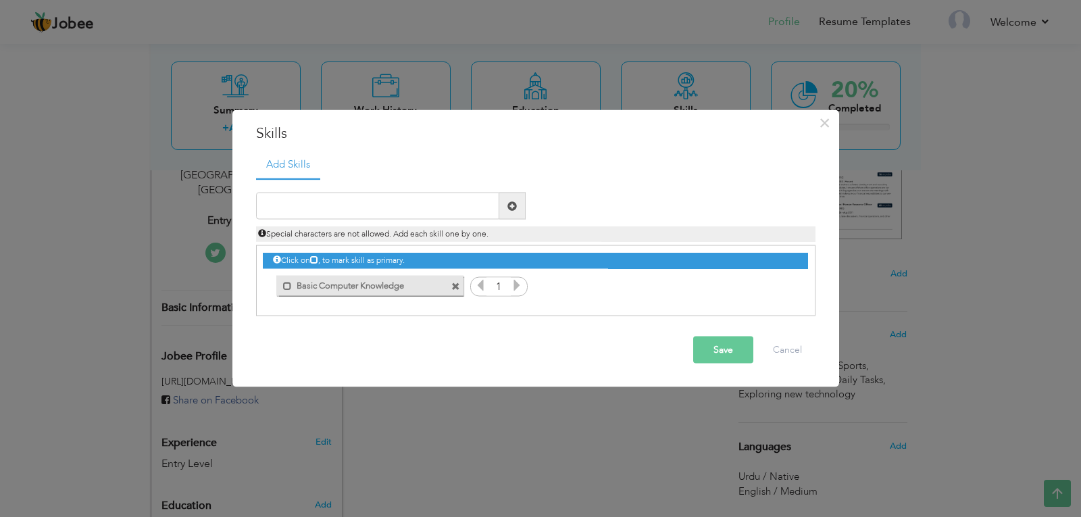
click at [517, 290] on icon at bounding box center [517, 285] width 12 height 12
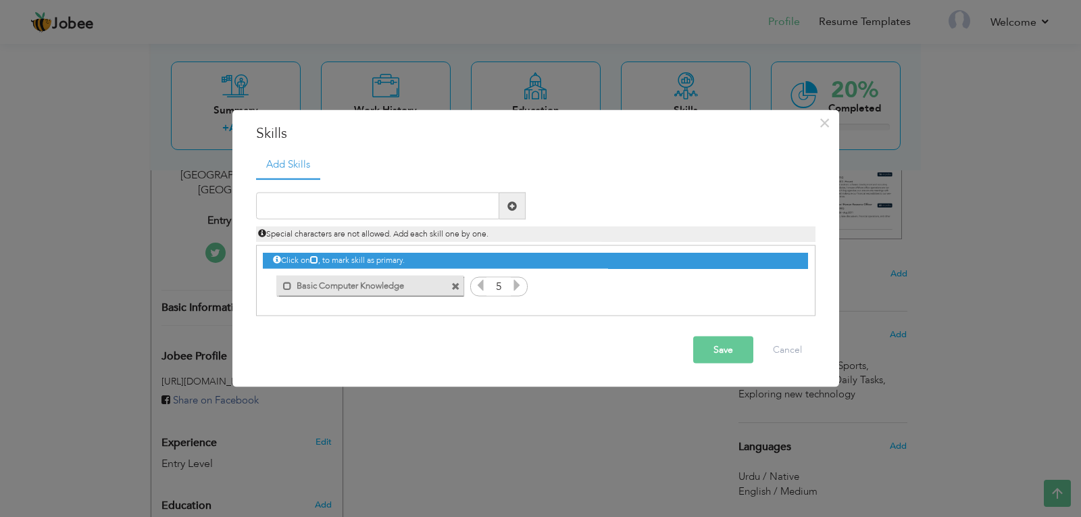
click at [517, 290] on icon at bounding box center [517, 285] width 12 height 12
drag, startPoint x: 517, startPoint y: 290, endPoint x: 289, endPoint y: 286, distance: 228.4
click at [289, 246] on div "Mark as primary skill. Basic Computer Knowledge 1" at bounding box center [535, 246] width 545 height 0
click at [289, 286] on span at bounding box center [287, 285] width 9 height 9
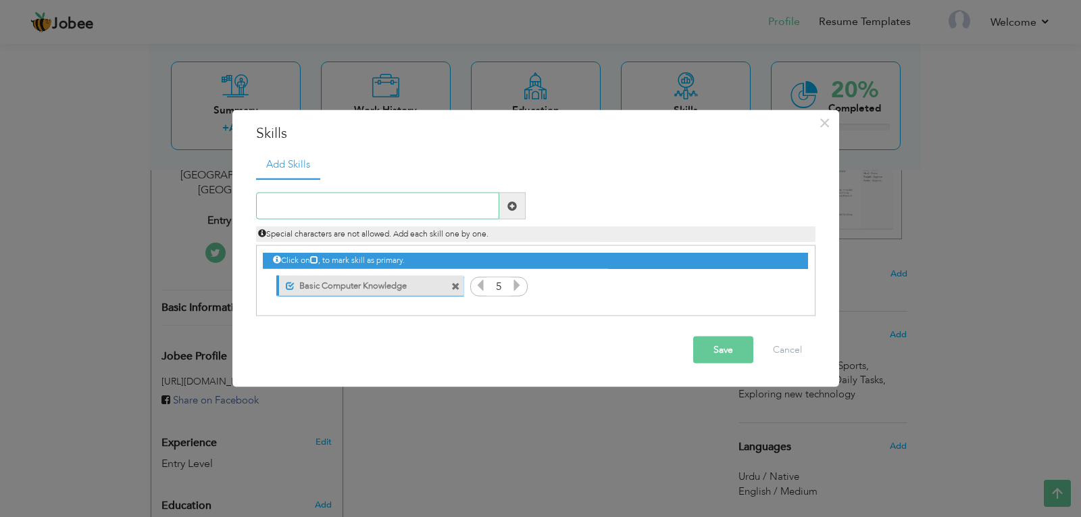
click at [308, 211] on input "text" at bounding box center [377, 206] width 243 height 27
type input "MS Office"
click at [504, 206] on span at bounding box center [512, 206] width 26 height 27
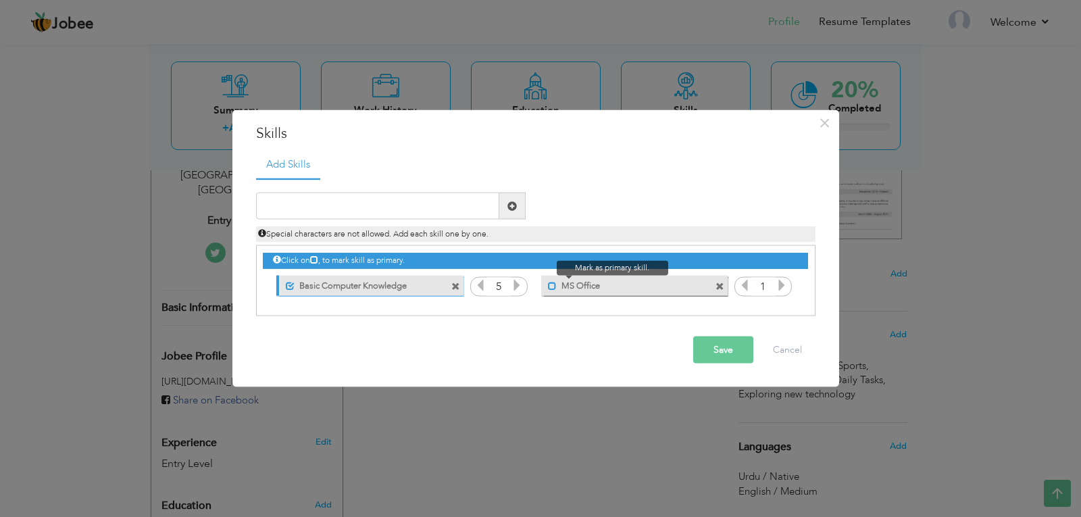
click at [556, 287] on span at bounding box center [552, 285] width 9 height 9
click at [783, 287] on icon at bounding box center [782, 285] width 12 height 12
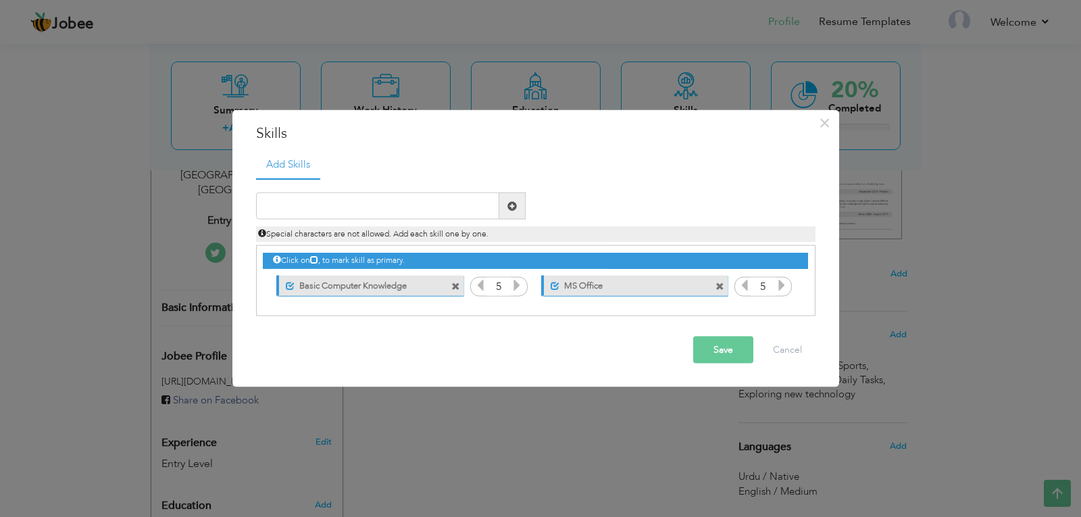
click at [783, 287] on icon at bounding box center [782, 285] width 12 height 12
click at [355, 209] on input "text" at bounding box center [377, 206] width 243 height 27
type input "Internet Browsing"
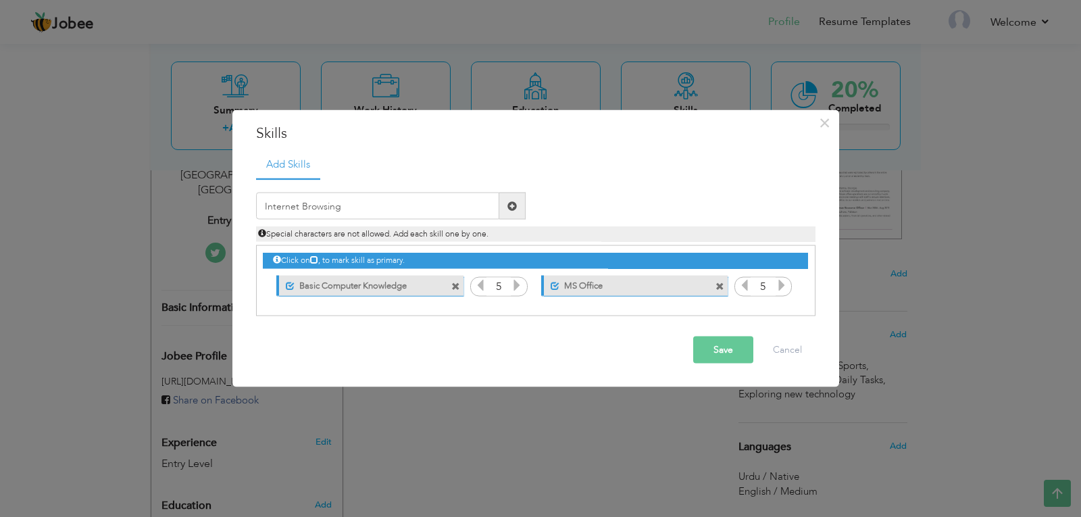
click at [505, 210] on span at bounding box center [512, 206] width 26 height 27
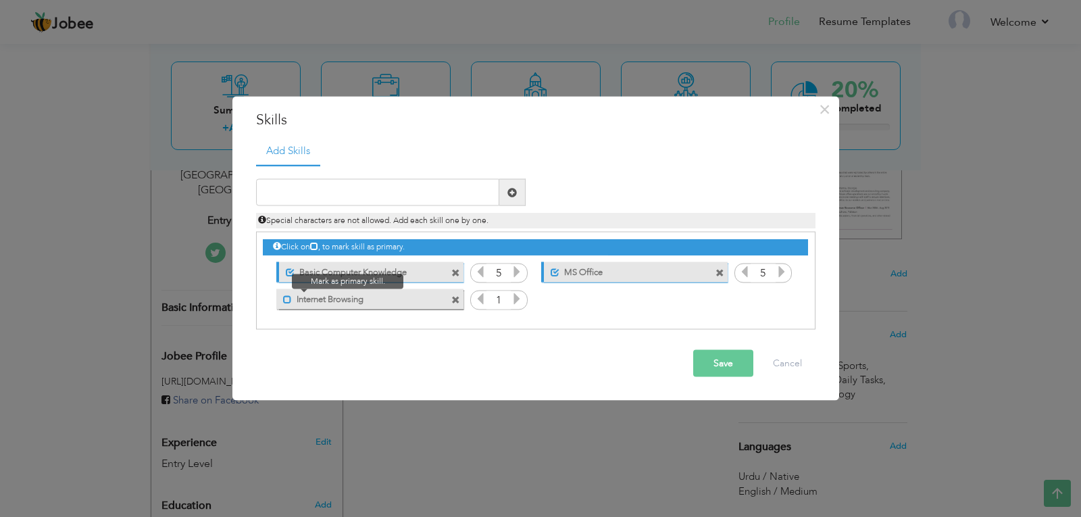
click at [284, 302] on span at bounding box center [287, 299] width 9 height 9
click at [518, 301] on icon at bounding box center [517, 299] width 12 height 12
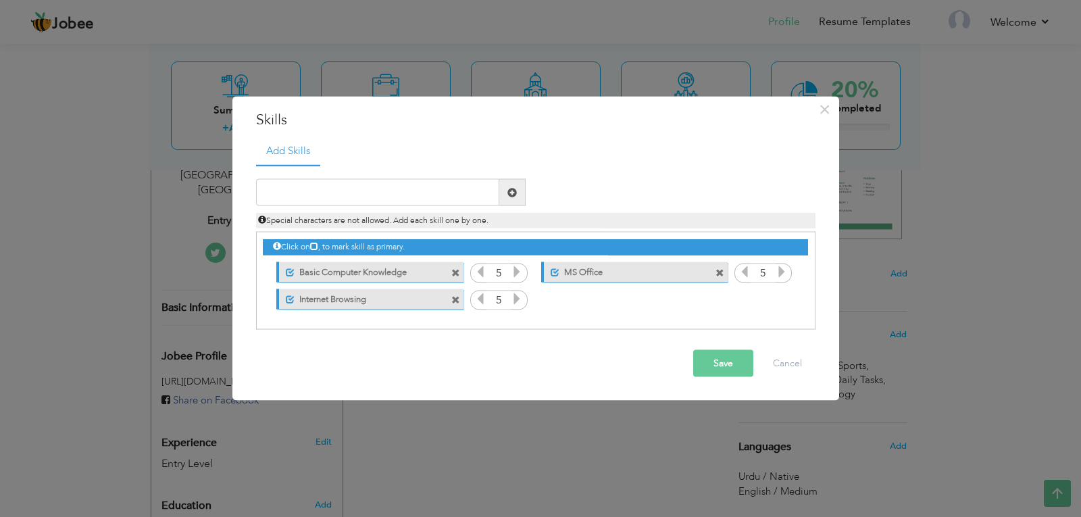
click at [518, 301] on icon at bounding box center [517, 299] width 12 height 12
click at [420, 199] on input "text" at bounding box center [377, 192] width 243 height 27
click at [420, 191] on input "Communication" at bounding box center [377, 192] width 243 height 27
type input "Communication & Team Work"
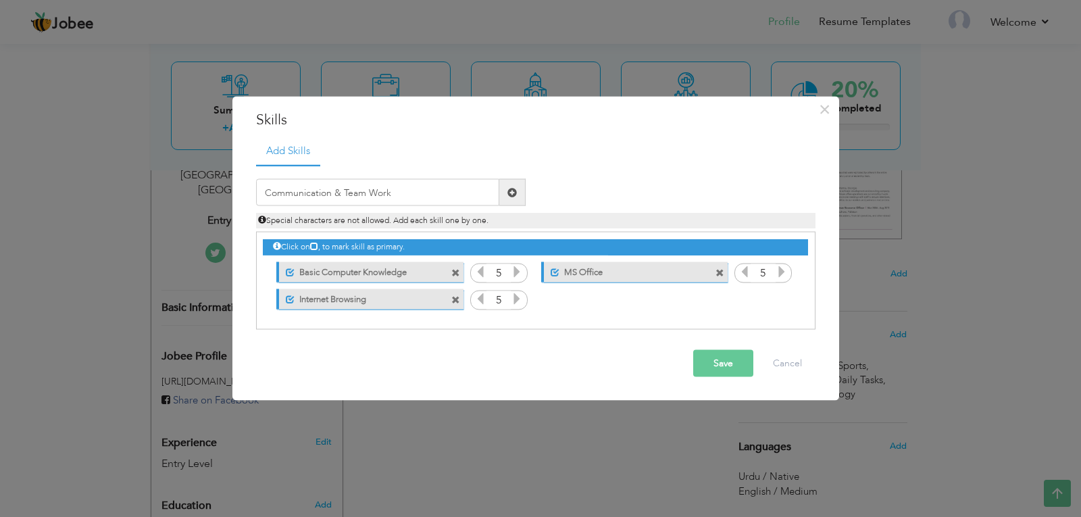
click at [513, 197] on span at bounding box center [511, 191] width 9 height 9
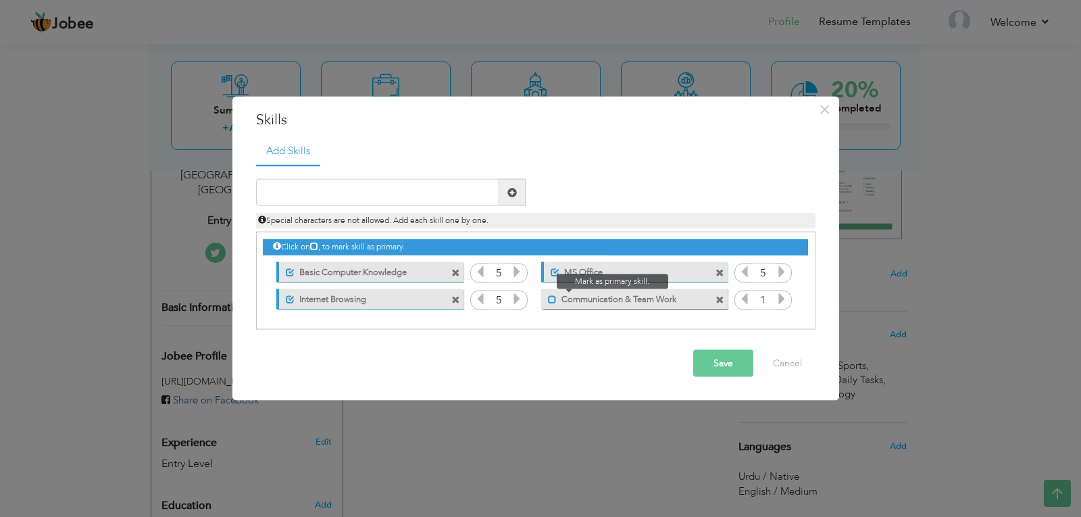
click at [553, 301] on span at bounding box center [552, 299] width 9 height 9
click at [779, 303] on icon at bounding box center [782, 299] width 12 height 12
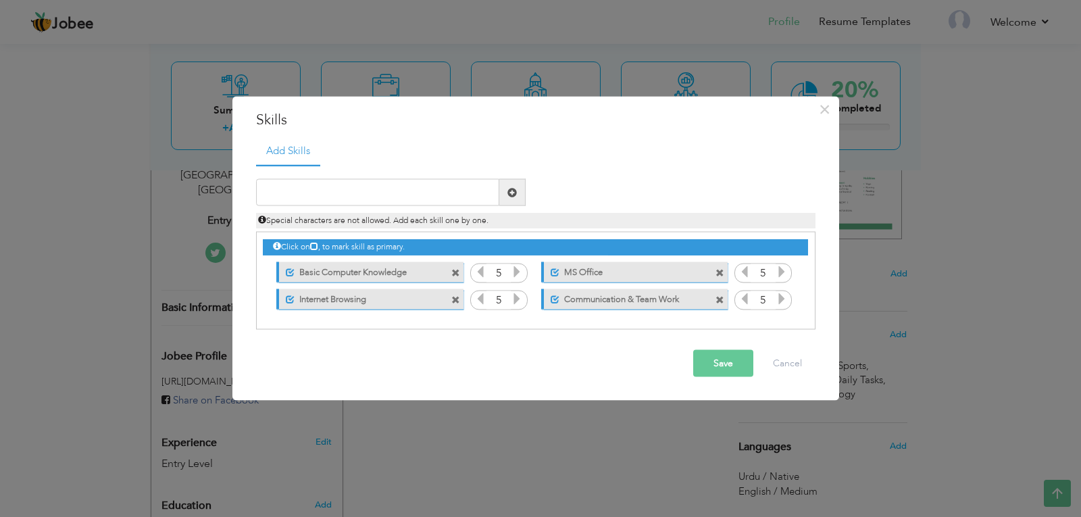
click at [779, 303] on icon at bounding box center [782, 299] width 12 height 12
click at [347, 196] on input "text" at bounding box center [377, 192] width 243 height 27
type input "Ability to Learn Quickly"
click at [507, 191] on span at bounding box center [511, 191] width 9 height 9
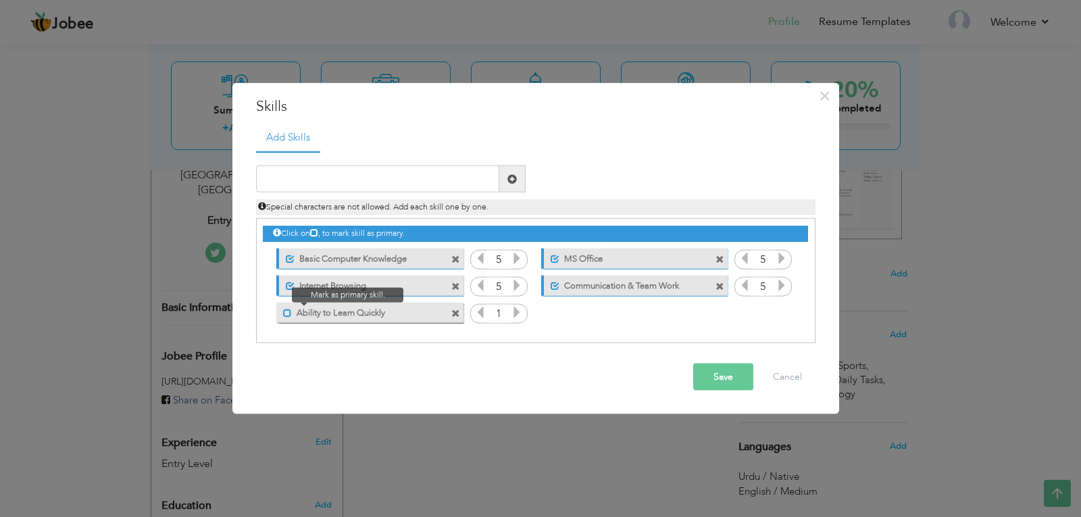
click at [288, 310] on span at bounding box center [287, 312] width 9 height 9
click at [518, 310] on icon at bounding box center [517, 312] width 12 height 12
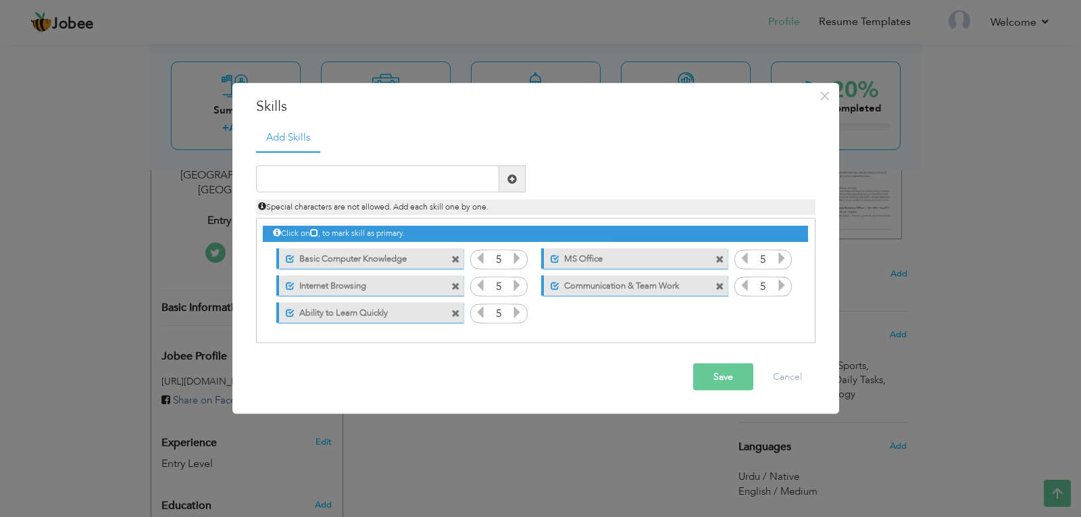
click at [518, 310] on icon at bounding box center [517, 312] width 12 height 12
click at [387, 178] on input "text" at bounding box center [377, 179] width 243 height 27
type input "Time Management"
click at [519, 178] on span at bounding box center [512, 179] width 26 height 27
click at [552, 314] on span at bounding box center [552, 312] width 9 height 9
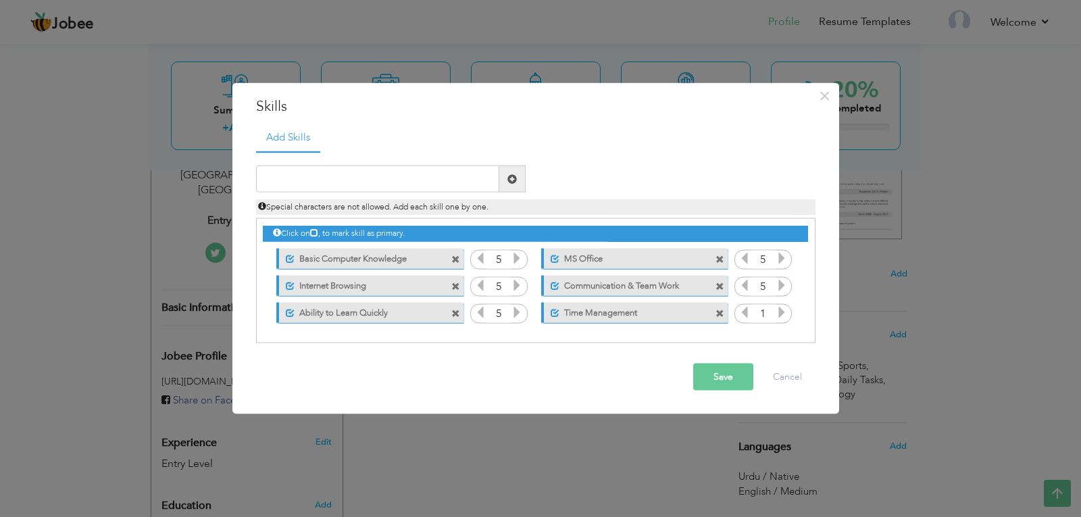
click at [784, 314] on icon at bounding box center [782, 312] width 12 height 12
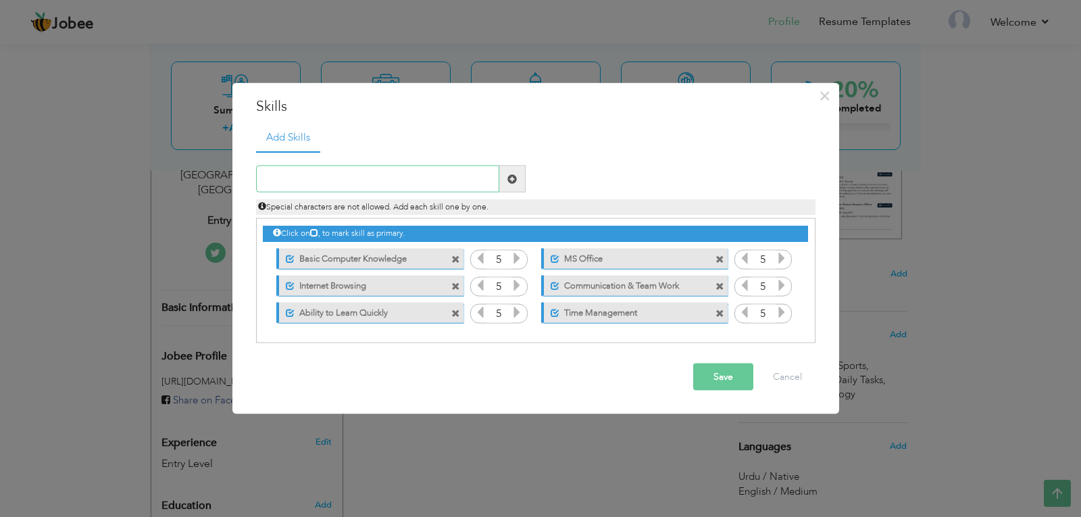
click at [305, 176] on input "text" at bounding box center [377, 179] width 243 height 27
type input "Hardworking Attitude"
click at [509, 181] on span at bounding box center [511, 178] width 9 height 9
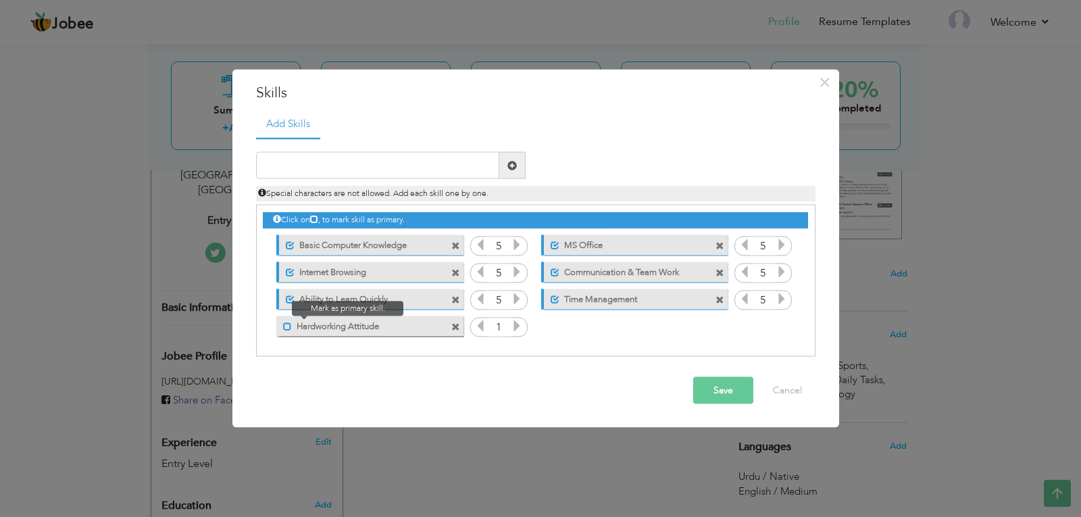
click at [289, 327] on span at bounding box center [287, 326] width 9 height 9
click at [518, 328] on icon at bounding box center [517, 326] width 12 height 12
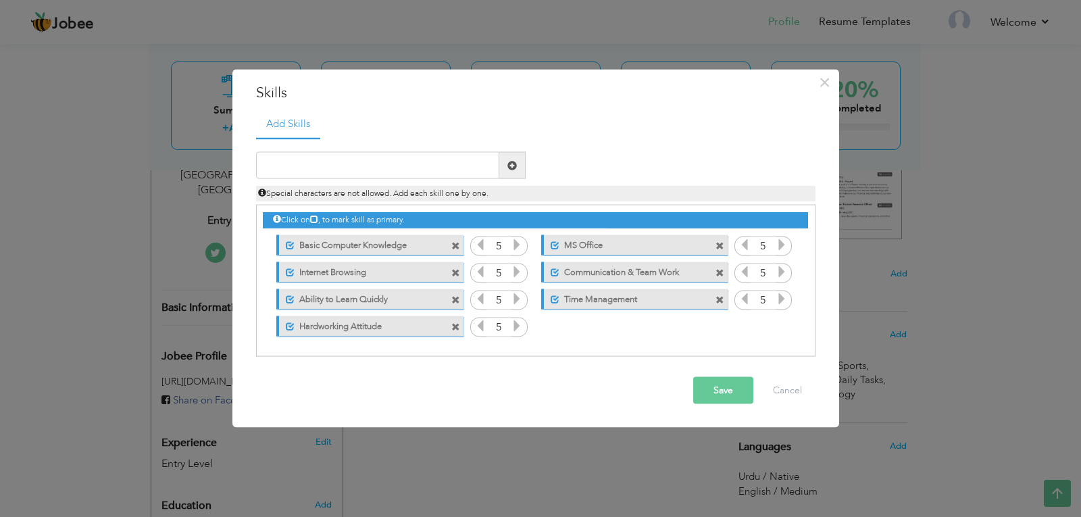
click at [518, 328] on icon at bounding box center [517, 326] width 12 height 12
click at [370, 171] on input "text" at bounding box center [377, 165] width 243 height 27
type input "P"
click at [728, 389] on button "Save" at bounding box center [723, 390] width 60 height 27
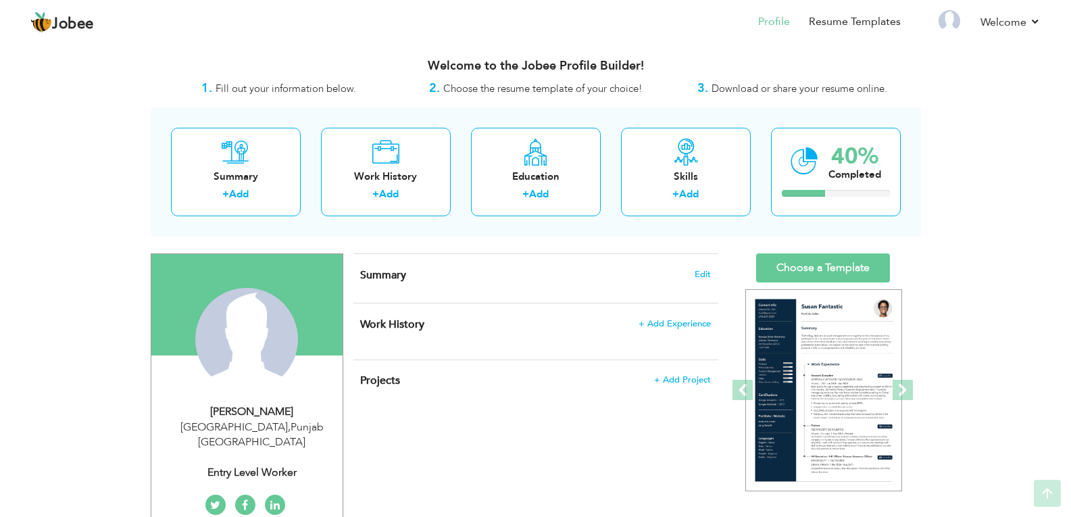
scroll to position [0, 0]
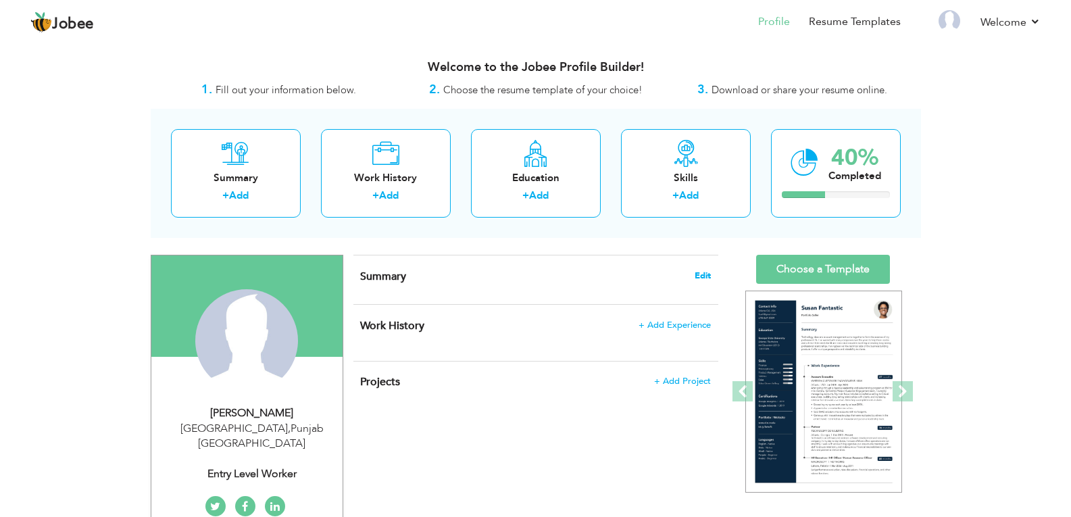
click at [705, 273] on span "Edit" at bounding box center [703, 275] width 16 height 9
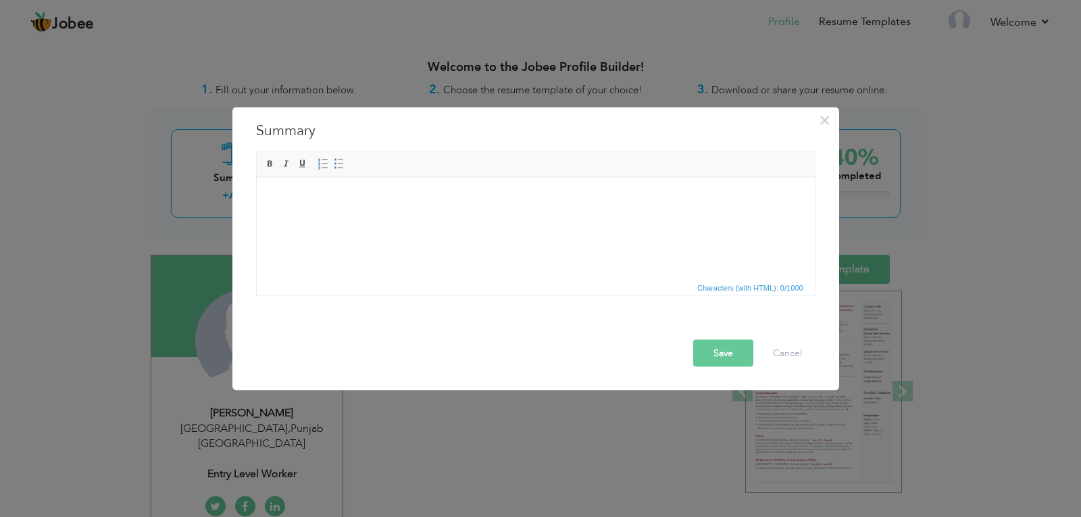
click at [408, 218] on html at bounding box center [535, 197] width 558 height 41
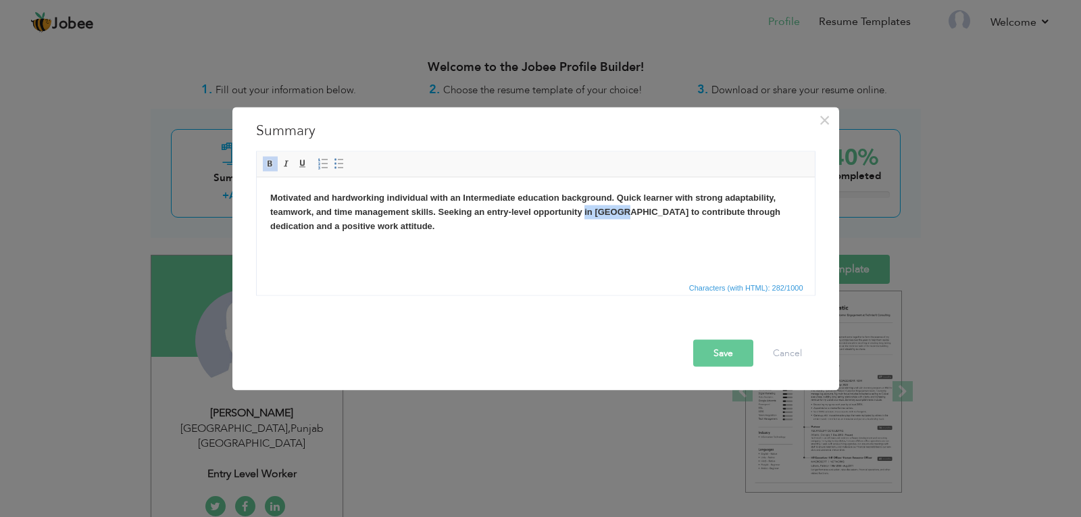
drag, startPoint x: 584, startPoint y: 214, endPoint x: 626, endPoint y: 215, distance: 41.9
click at [626, 215] on strong "​​​​​​​ Motivated and hardworking individual with an Intermediate education bac…" at bounding box center [525, 211] width 510 height 39
click at [703, 343] on button "Save" at bounding box center [723, 352] width 60 height 27
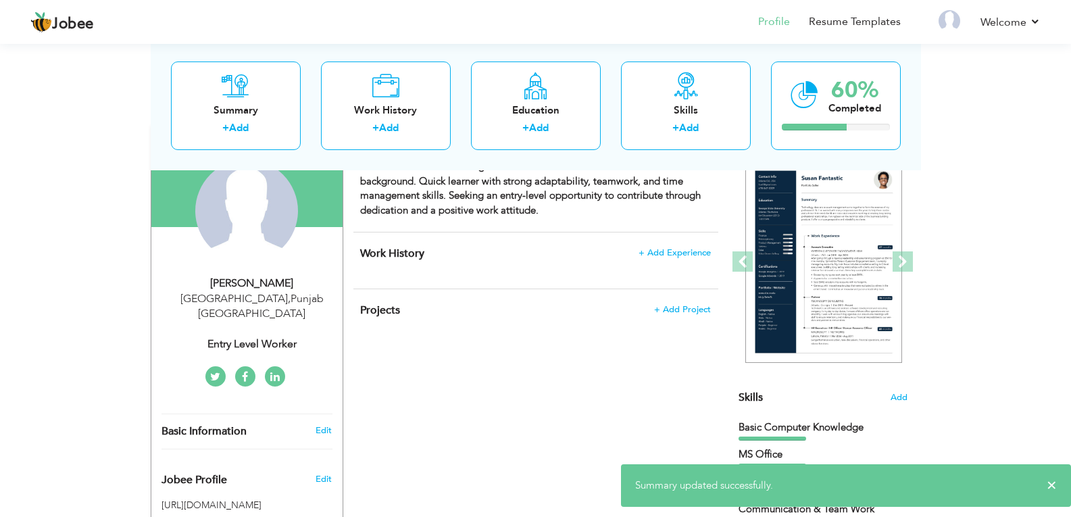
scroll to position [111, 0]
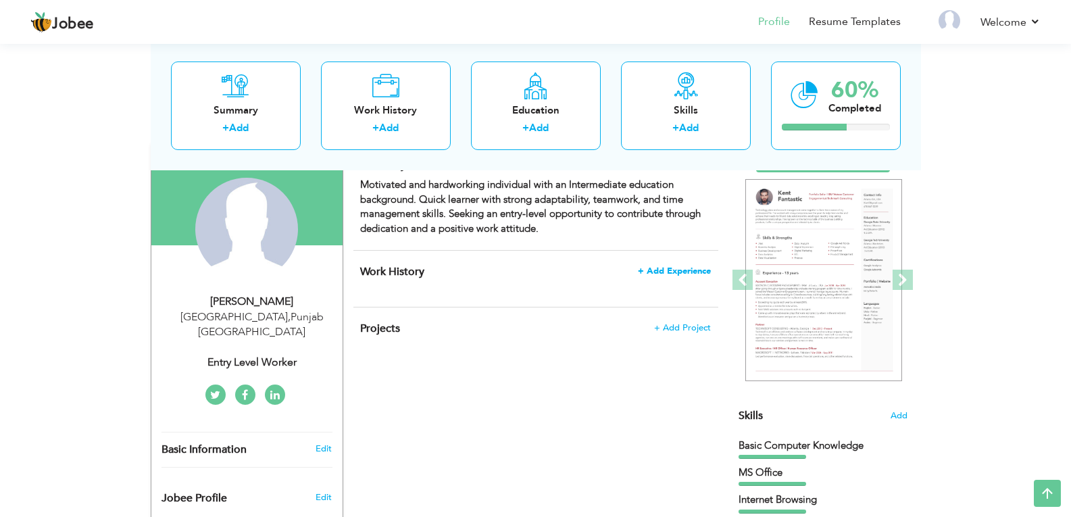
click at [686, 272] on span "+ Add Experience" at bounding box center [674, 270] width 73 height 9
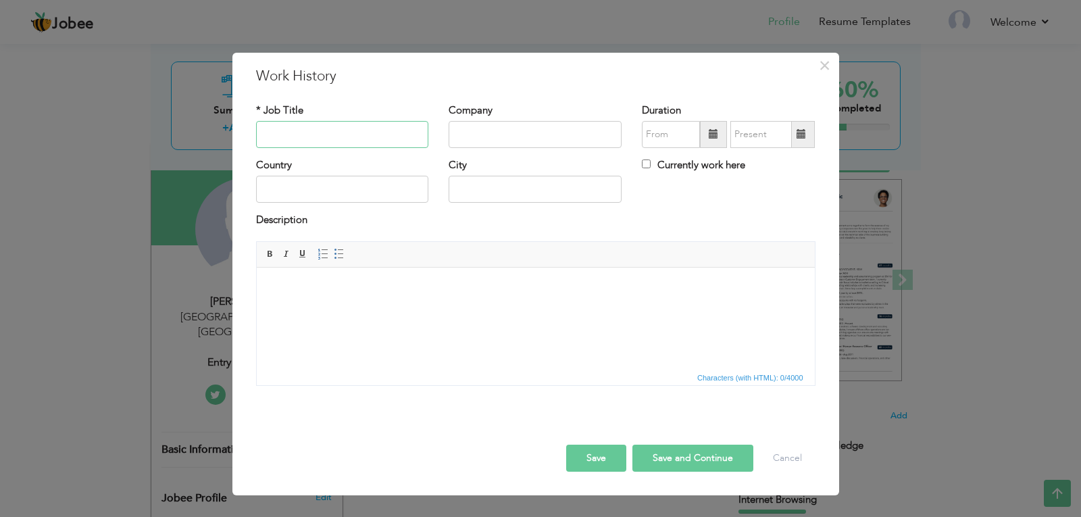
click at [358, 144] on input "text" at bounding box center [342, 134] width 173 height 27
type input "Work Experience"
click at [372, 308] on html at bounding box center [535, 287] width 558 height 41
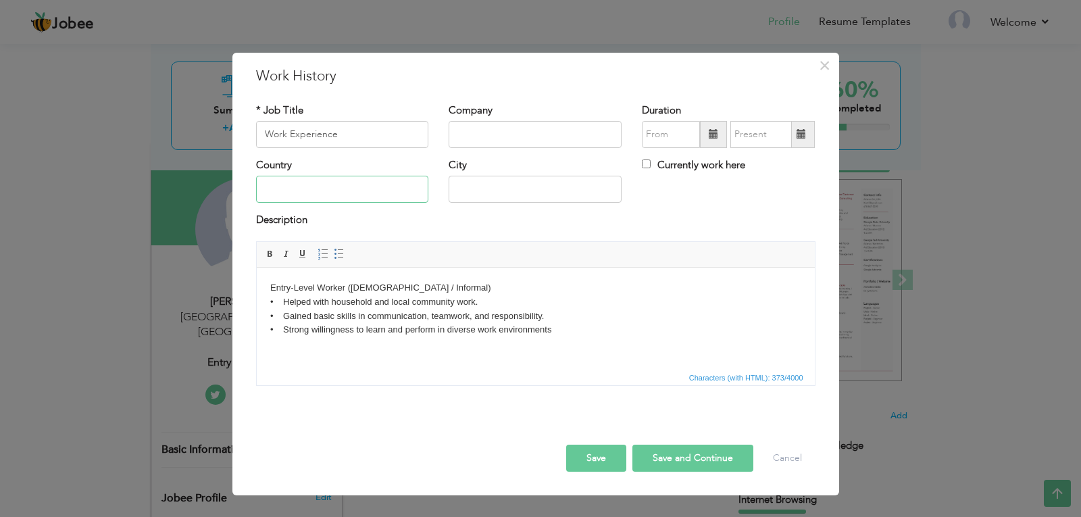
click at [280, 178] on input "text" at bounding box center [342, 189] width 173 height 27
type input "[GEOGRAPHIC_DATA]"
click at [523, 193] on input "Arifwala" at bounding box center [535, 189] width 173 height 27
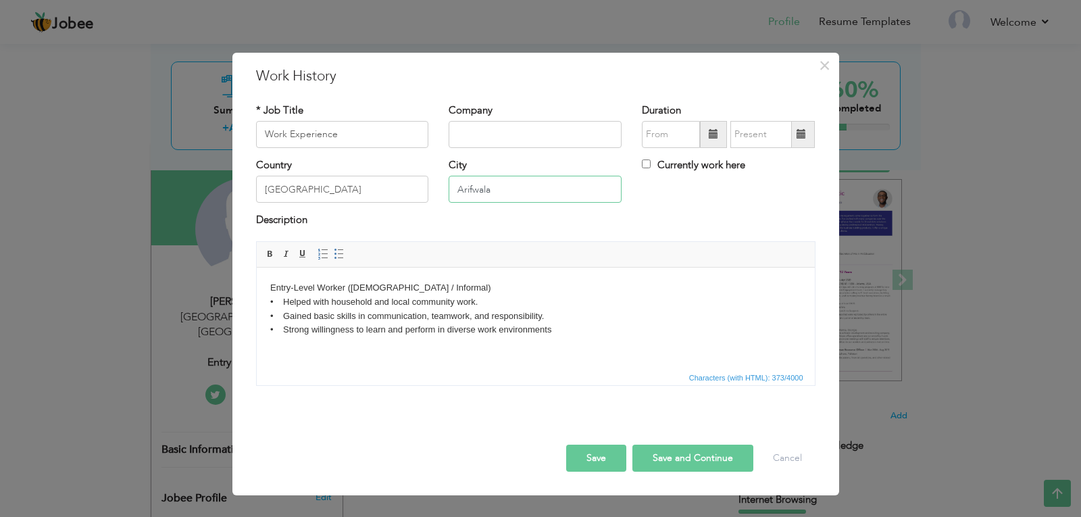
type input "[GEOGRAPHIC_DATA]"
click at [491, 132] on input "text" at bounding box center [535, 134] width 173 height 27
click at [278, 299] on body "Entry-Level Worker ([DEMOGRAPHIC_DATA] / Informal) • Helped with household and …" at bounding box center [535, 308] width 531 height 56
click at [654, 455] on button "Save and Continue" at bounding box center [692, 458] width 121 height 27
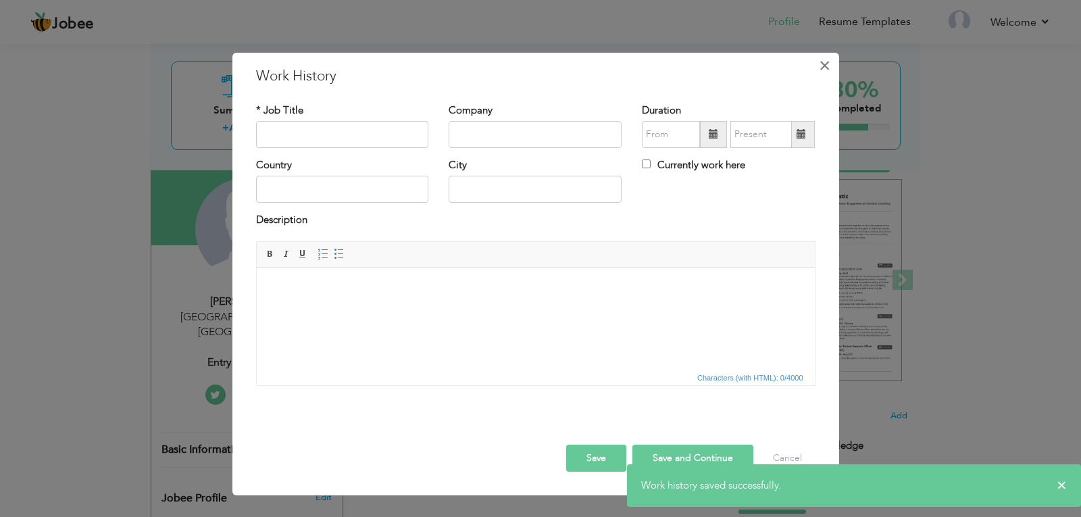
click at [822, 68] on span "×" at bounding box center [824, 65] width 11 height 24
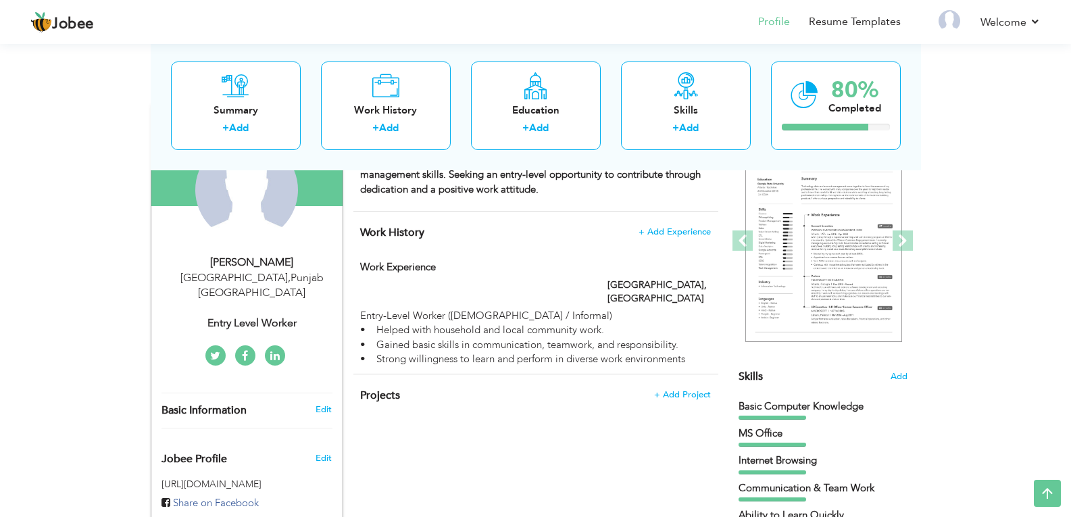
scroll to position [149, 0]
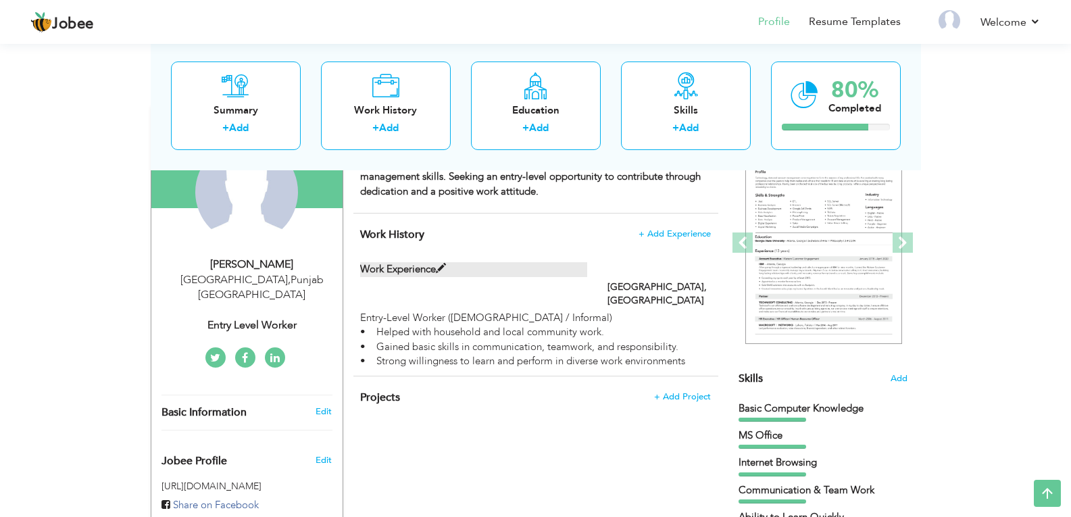
click at [457, 267] on label "Work Experience" at bounding box center [473, 269] width 227 height 14
type input "Work Experience"
type input "[GEOGRAPHIC_DATA]"
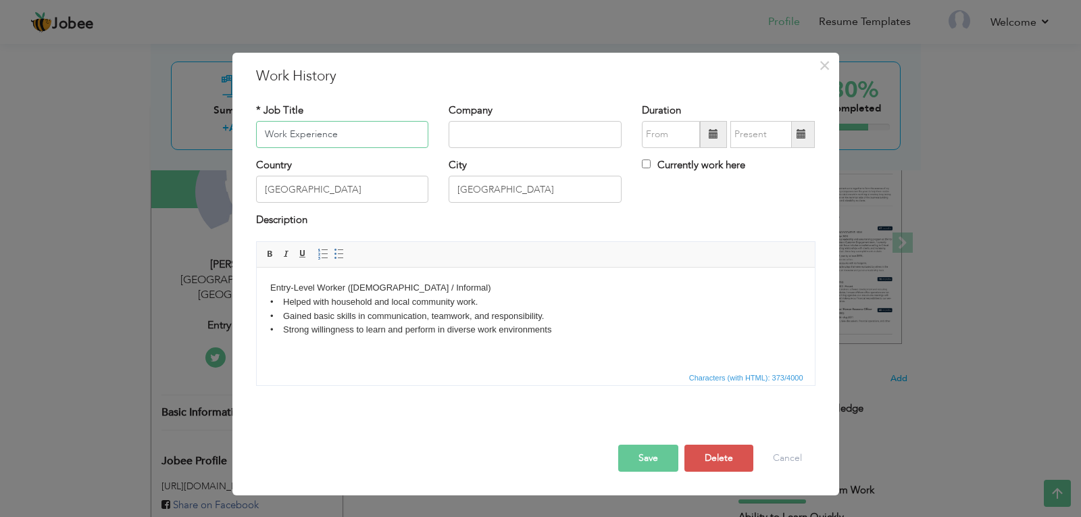
drag, startPoint x: 345, startPoint y: 126, endPoint x: 216, endPoint y: 145, distance: 130.5
click at [216, 145] on div "× Work History * Job Title Work Experience Company [GEOGRAPHIC_DATA]" at bounding box center [540, 258] width 1081 height 517
type input "Entry Level Worker"
click at [518, 139] on input "text" at bounding box center [535, 134] width 173 height 27
type input "Open to Opportunities"
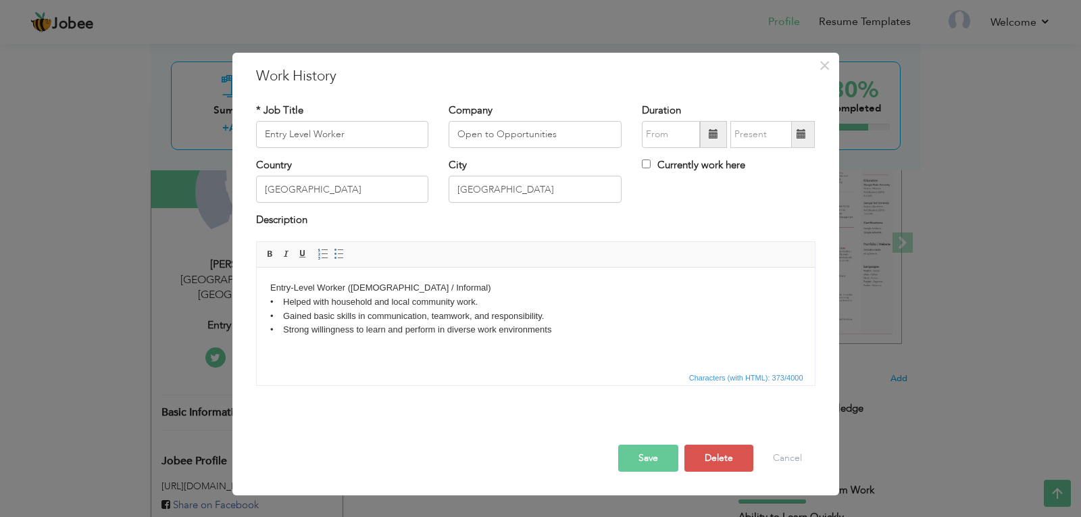
click at [659, 449] on button "Save" at bounding box center [648, 458] width 60 height 27
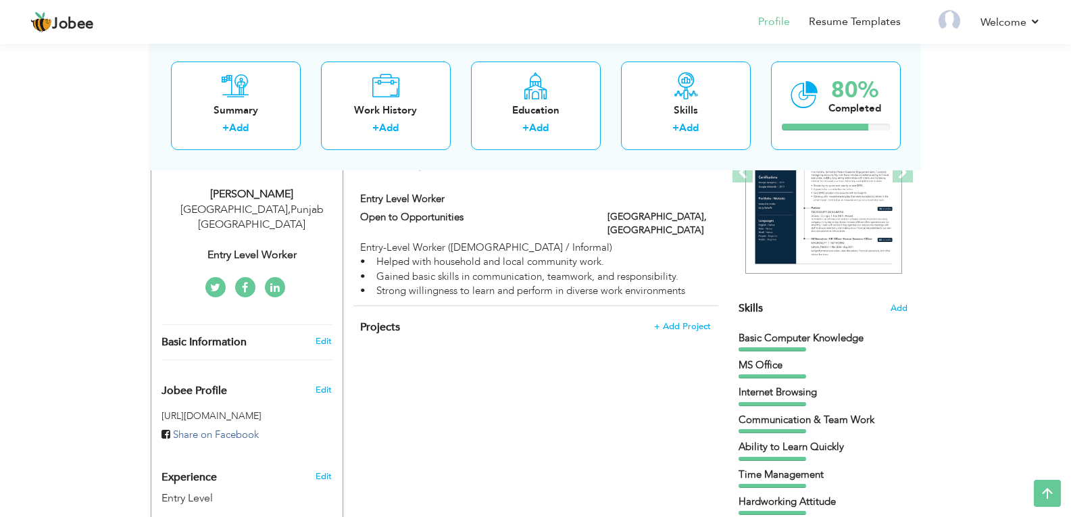
scroll to position [221, 0]
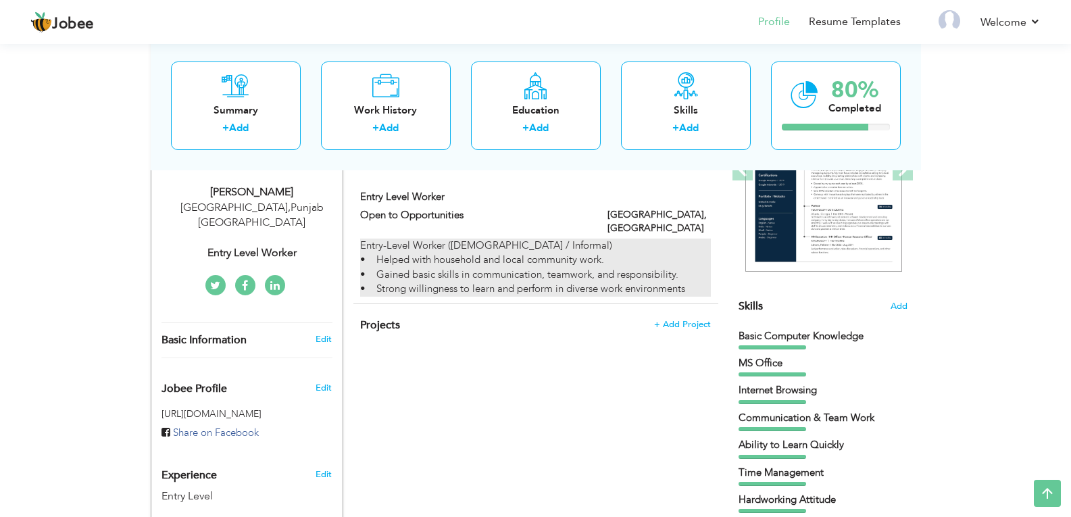
click at [489, 252] on div "Entry-Level Worker ([DEMOGRAPHIC_DATA] / Informal) • Helped with household and …" at bounding box center [535, 268] width 350 height 58
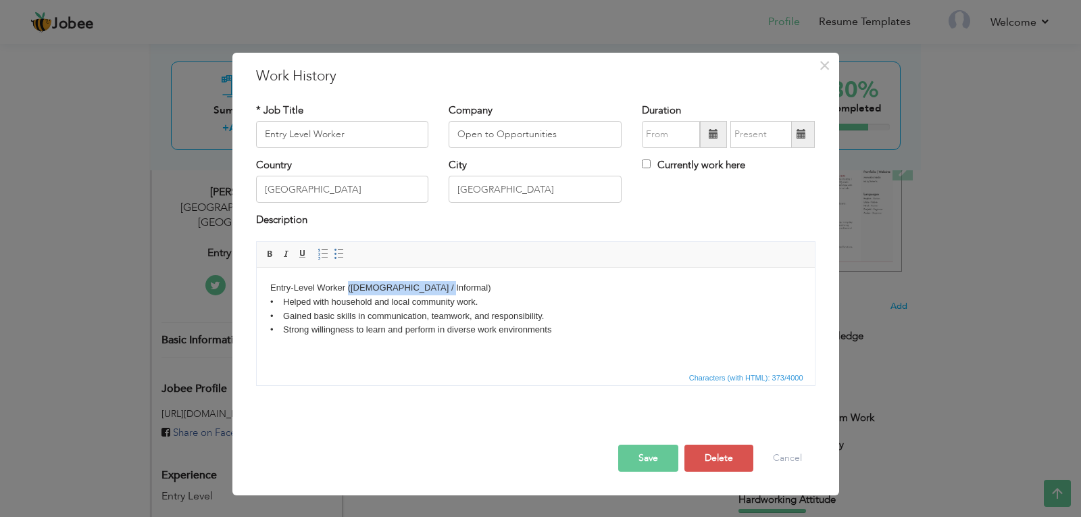
drag, startPoint x: 434, startPoint y: 284, endPoint x: 347, endPoint y: 274, distance: 88.4
click at [347, 274] on html "Entry-Level Worker ([DEMOGRAPHIC_DATA] / Informal) • Helped with household and …" at bounding box center [535, 308] width 558 height 83
click at [633, 461] on button "Save" at bounding box center [648, 458] width 60 height 27
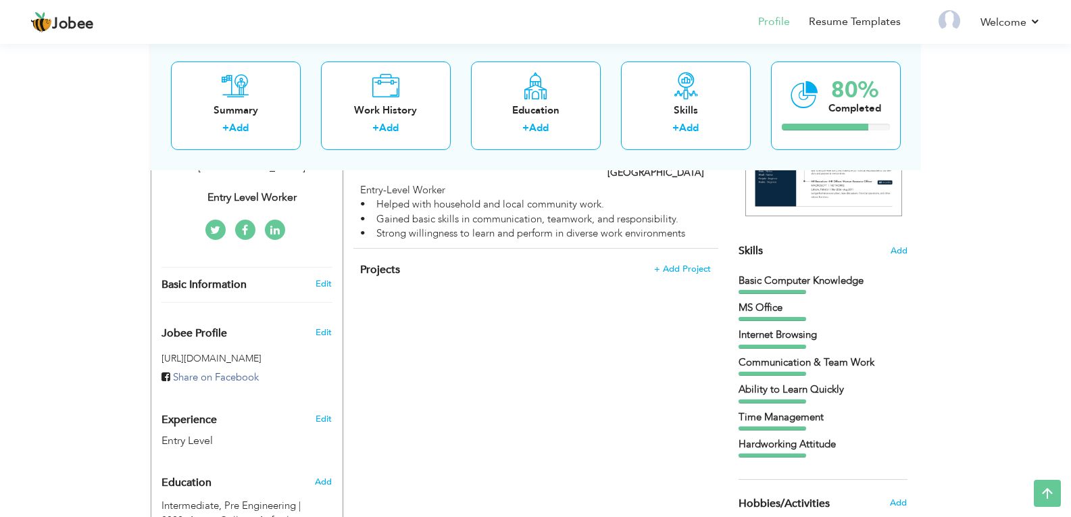
scroll to position [270, 0]
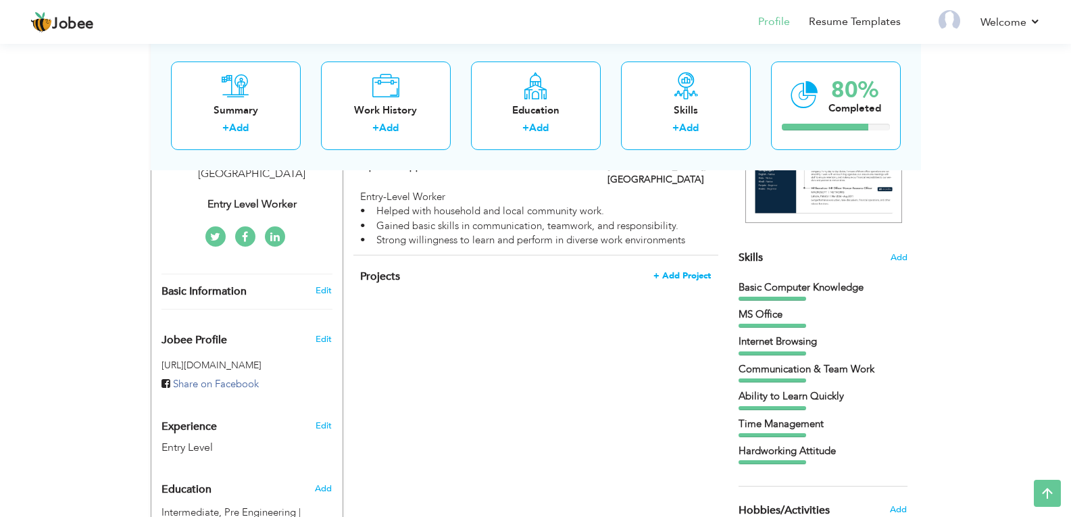
click at [672, 271] on span "+ Add Project" at bounding box center [681, 275] width 57 height 9
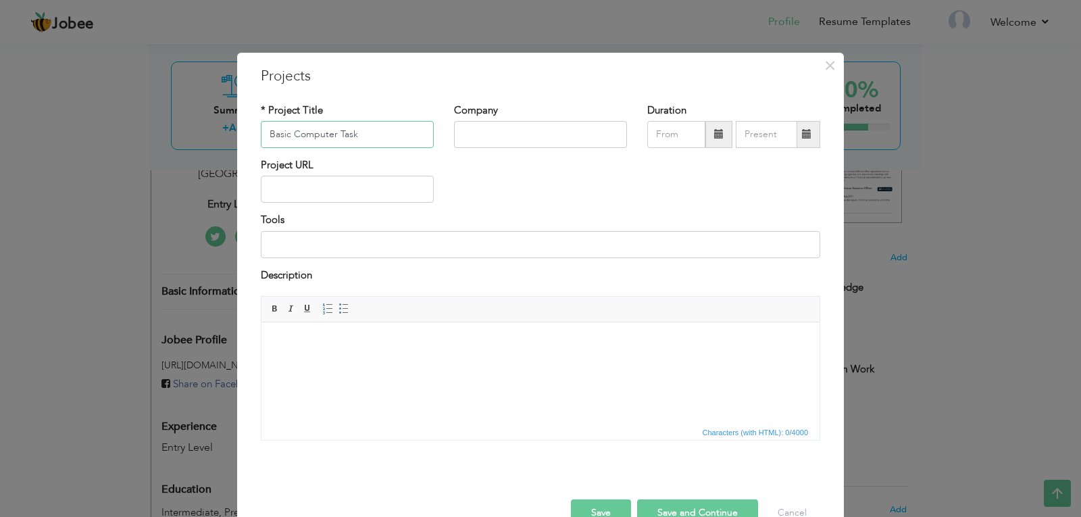
type input "Basic Computer Task"
click at [364, 343] on body at bounding box center [540, 343] width 531 height 14
drag, startPoint x: 328, startPoint y: 344, endPoint x: 266, endPoint y: 336, distance: 63.4
click at [266, 336] on html "Learned And" at bounding box center [540, 342] width 558 height 41
click at [649, 508] on button "Save and Continue" at bounding box center [697, 512] width 121 height 27
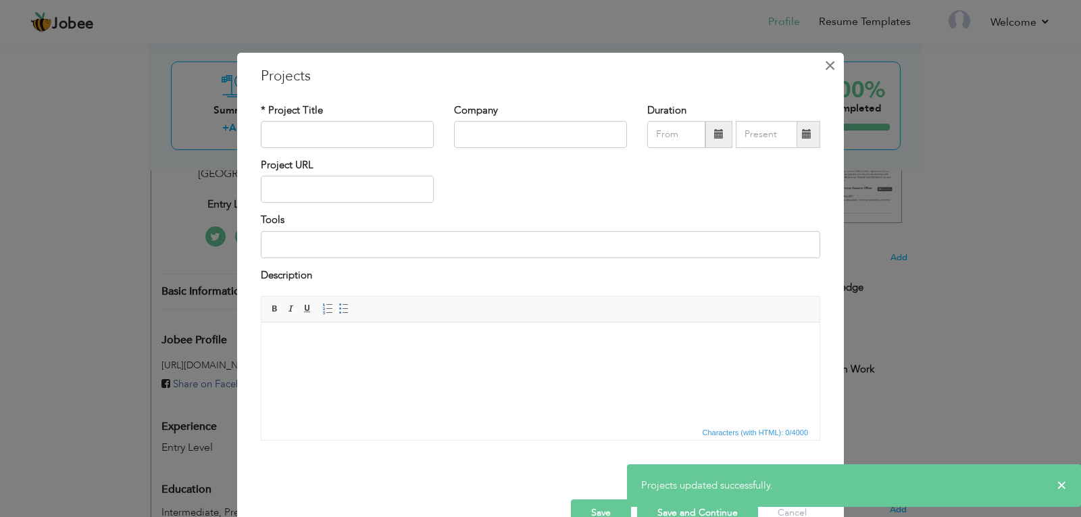
click at [824, 58] on span "×" at bounding box center [829, 65] width 11 height 24
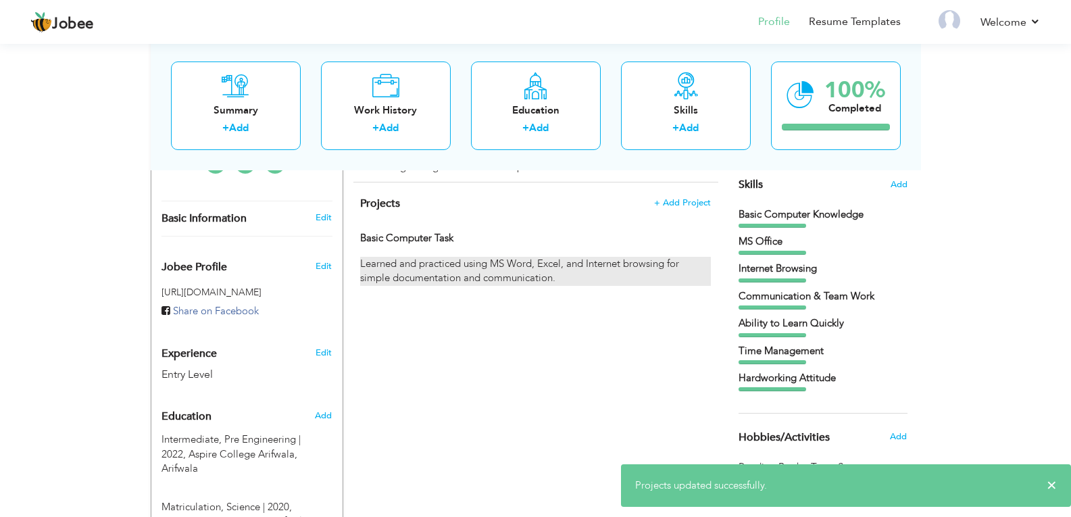
scroll to position [348, 0]
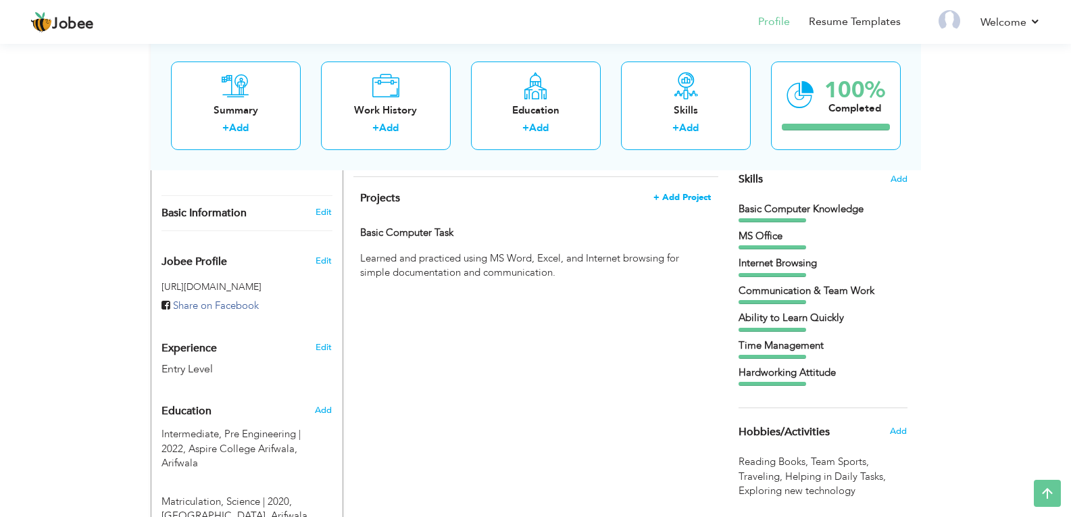
click at [682, 193] on span "+ Add Project" at bounding box center [681, 197] width 57 height 9
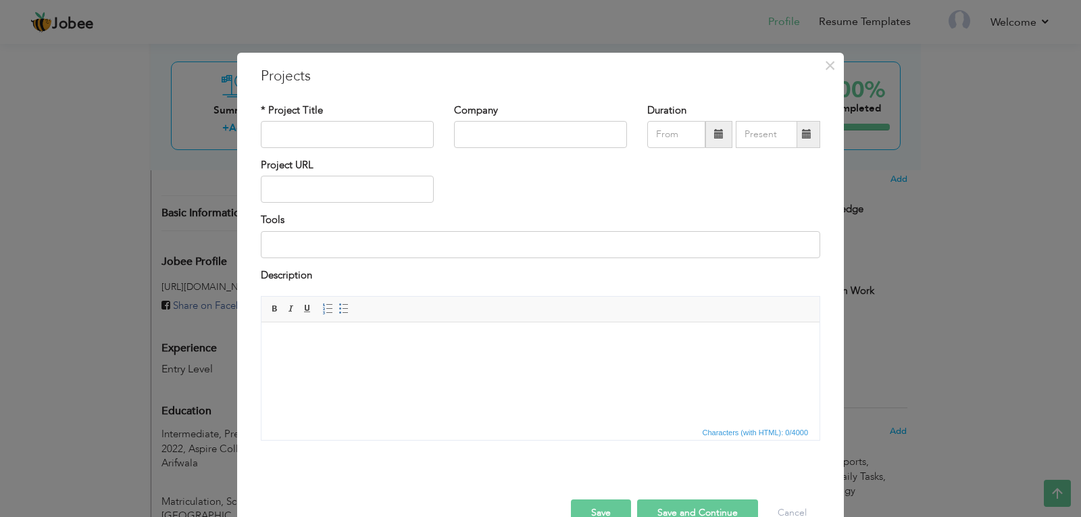
click at [330, 342] on body at bounding box center [540, 343] width 531 height 14
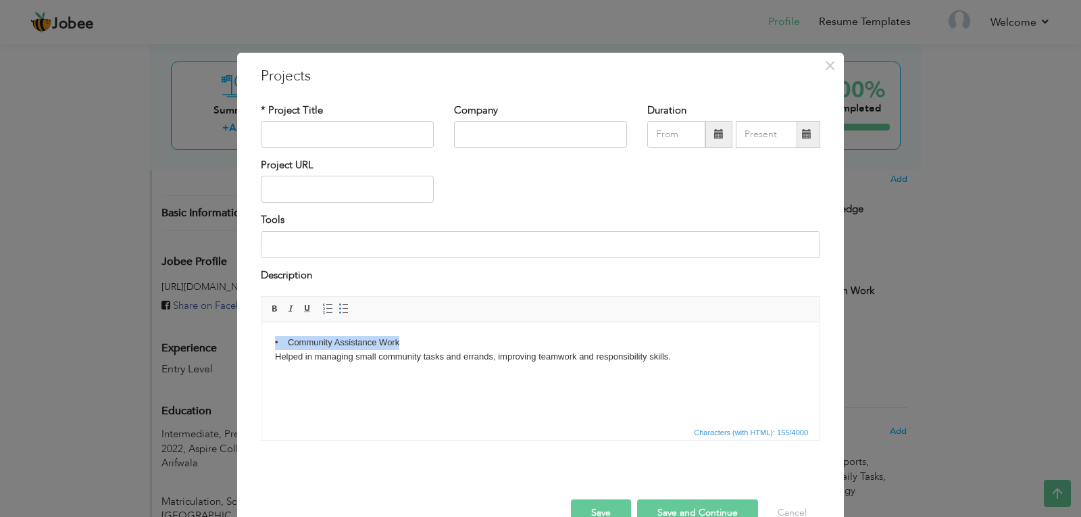
drag, startPoint x: 405, startPoint y: 341, endPoint x: 268, endPoint y: 339, distance: 137.2
click at [268, 339] on html "• Community Assistance Work Helped in managing small community tasks and errand…" at bounding box center [540, 349] width 558 height 55
copy body "• Community Assistance Work"
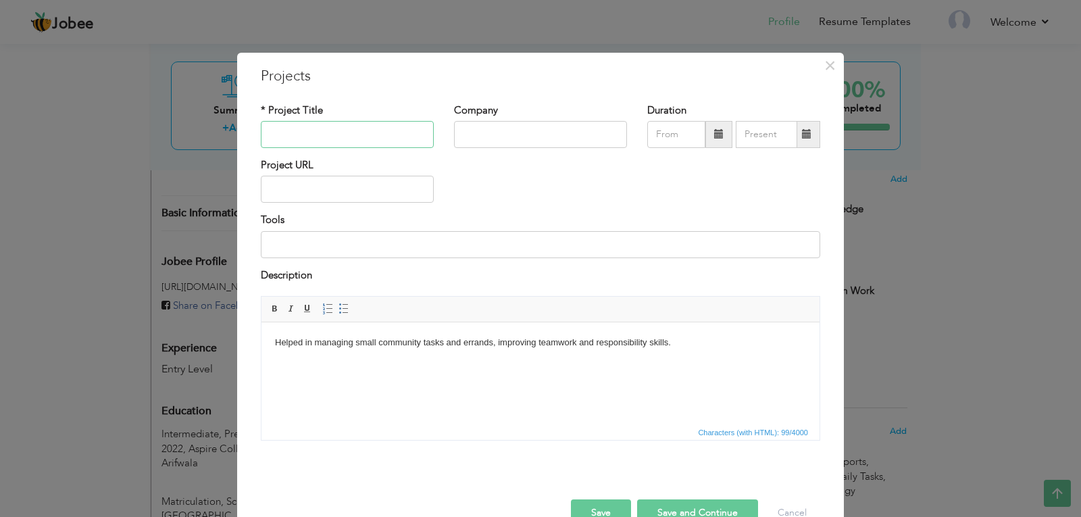
click at [343, 130] on input "text" at bounding box center [347, 134] width 173 height 27
drag, startPoint x: 277, startPoint y: 134, endPoint x: 257, endPoint y: 134, distance: 20.3
click at [261, 134] on input "• Community Assistance Work" at bounding box center [347, 134] width 173 height 27
type input "Community Assistance Work"
click at [684, 505] on button "Save and Continue" at bounding box center [697, 512] width 121 height 27
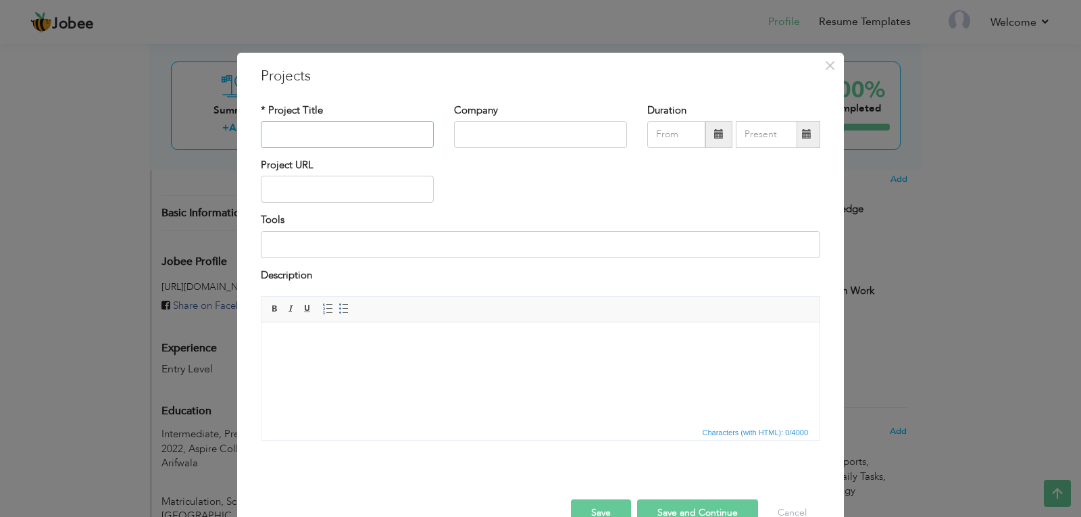
click at [357, 129] on input "text" at bounding box center [347, 134] width 173 height 27
paste input "Household Management Support"
type input "Household Management Support"
click at [382, 364] on html at bounding box center [540, 342] width 558 height 41
click at [403, 342] on body at bounding box center [540, 343] width 531 height 14
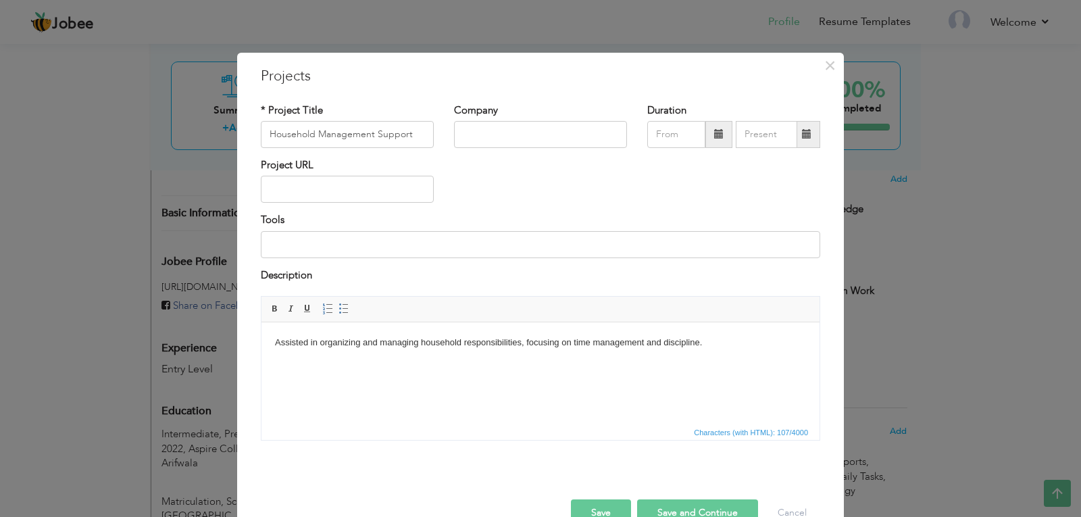
click at [658, 505] on button "Save and Continue" at bounding box center [697, 512] width 121 height 27
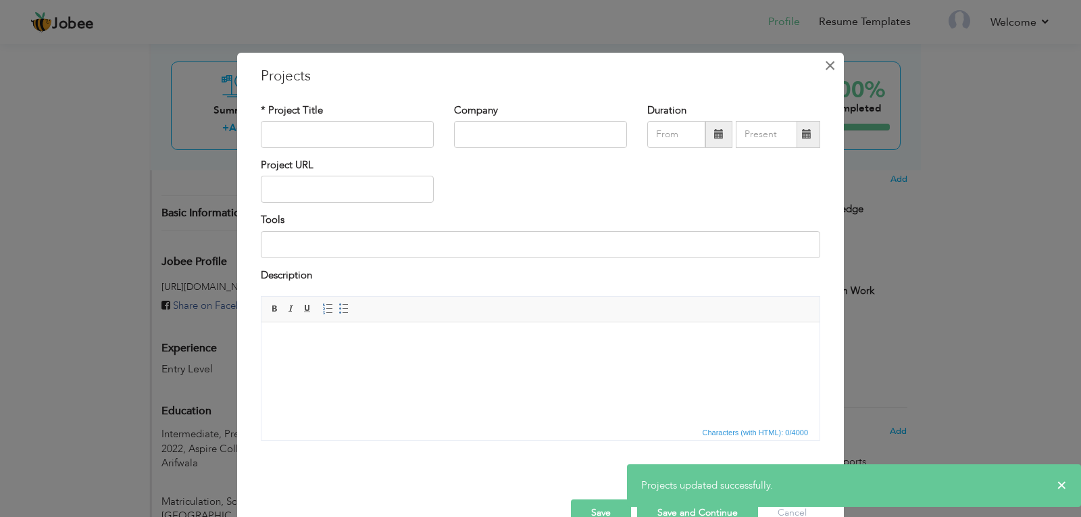
click at [824, 58] on span "×" at bounding box center [829, 65] width 11 height 24
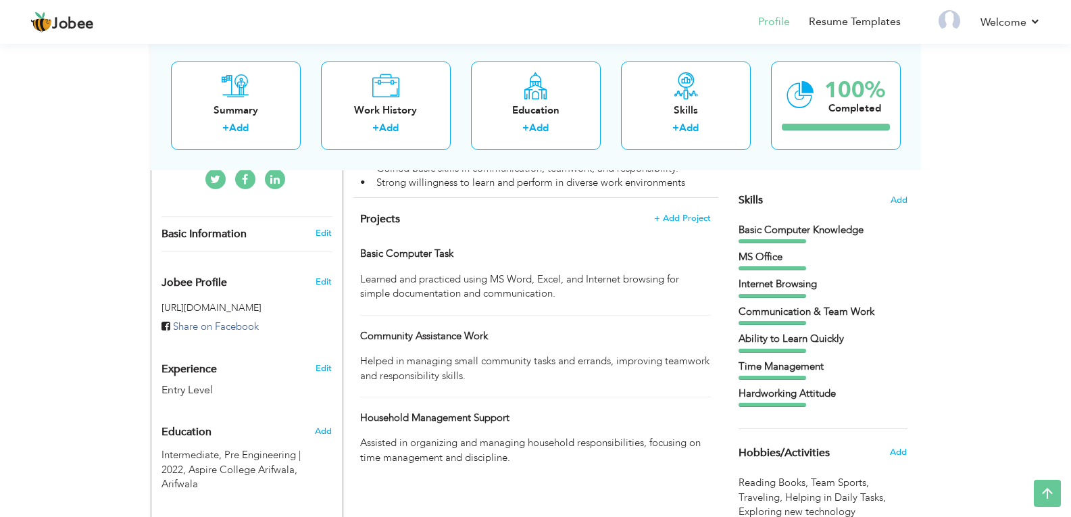
scroll to position [328, 0]
click at [689, 213] on span "+ Add Project" at bounding box center [681, 217] width 57 height 9
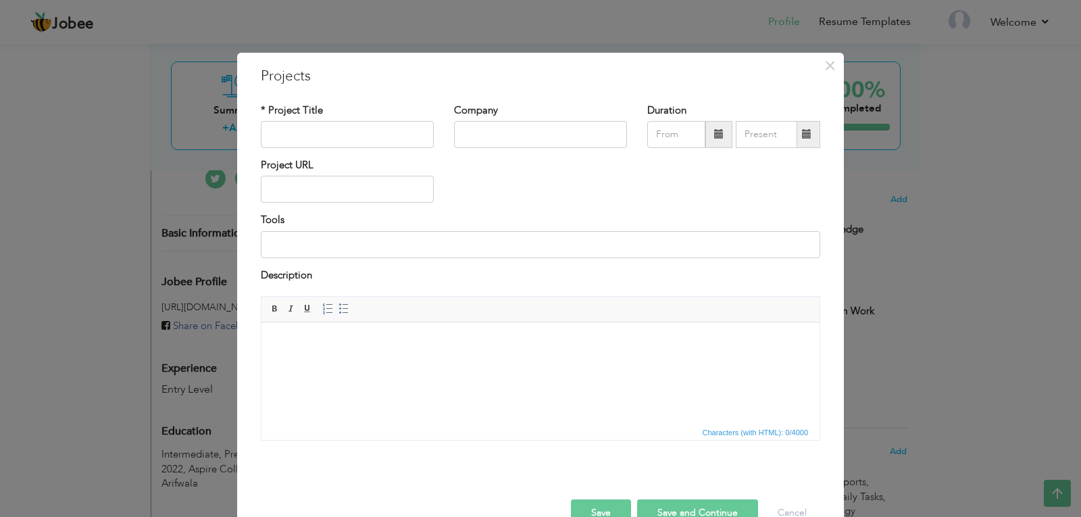
click at [353, 364] on html at bounding box center [540, 342] width 558 height 41
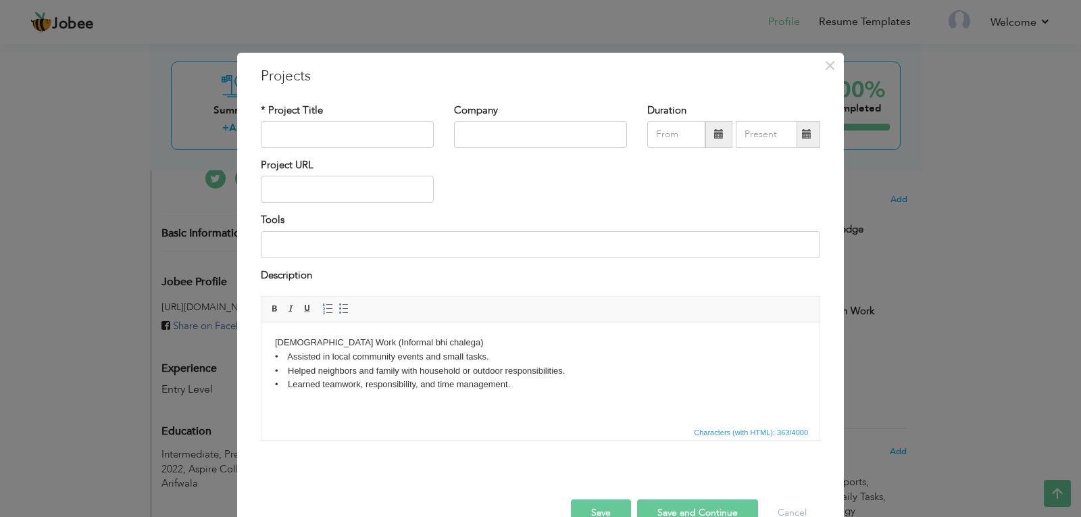
drag, startPoint x: 420, startPoint y: 342, endPoint x: 361, endPoint y: 342, distance: 59.5
click at [361, 342] on body "[DEMOGRAPHIC_DATA] Work (Informal bhi chalega) • Assisted in local community ev…" at bounding box center [540, 364] width 531 height 56
drag, startPoint x: 427, startPoint y: 340, endPoint x: 336, endPoint y: 340, distance: 91.2
click at [336, 340] on body "[DEMOGRAPHIC_DATA] Work (Informal bhi chalega) • Assisted in local community ev…" at bounding box center [540, 364] width 531 height 56
copy body "[DEMOGRAPHIC_DATA] Work"
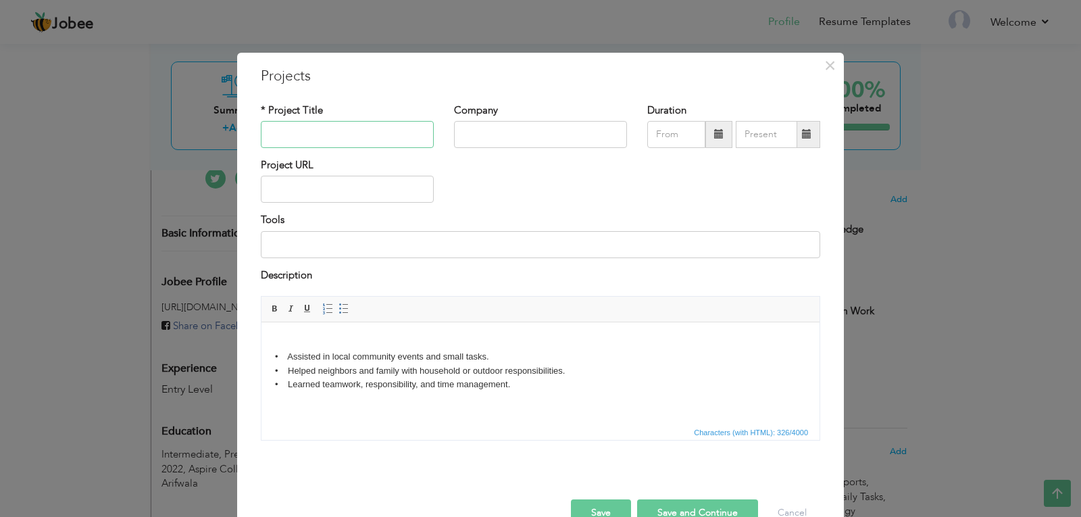
click at [355, 137] on input "text" at bounding box center [347, 134] width 173 height 27
paste input "[DEMOGRAPHIC_DATA] Work"
type input "[DEMOGRAPHIC_DATA] Work"
click at [282, 353] on body "• Assisted in local community events and small tasks. • Helped neighbors and fa…" at bounding box center [540, 364] width 531 height 56
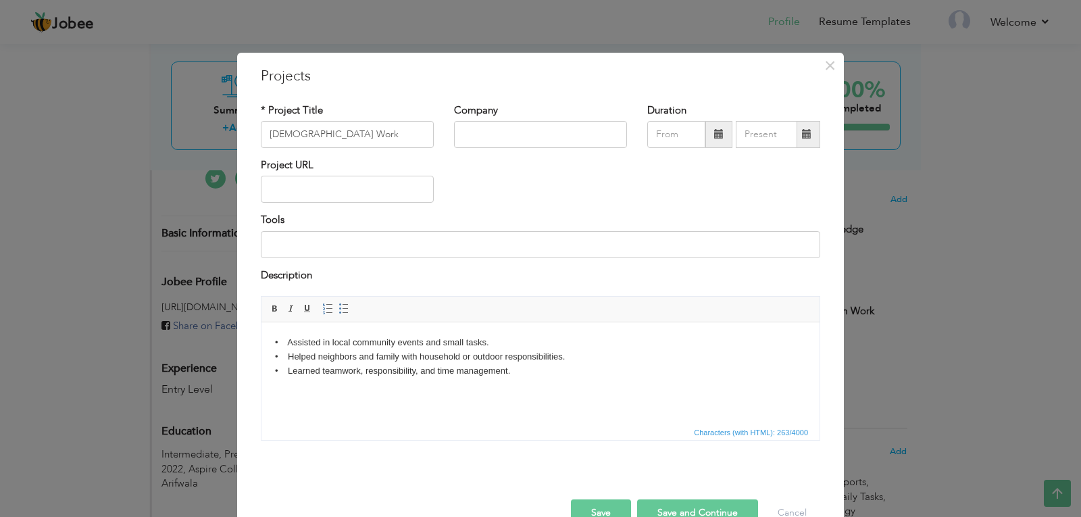
click at [660, 507] on button "Save and Continue" at bounding box center [697, 512] width 121 height 27
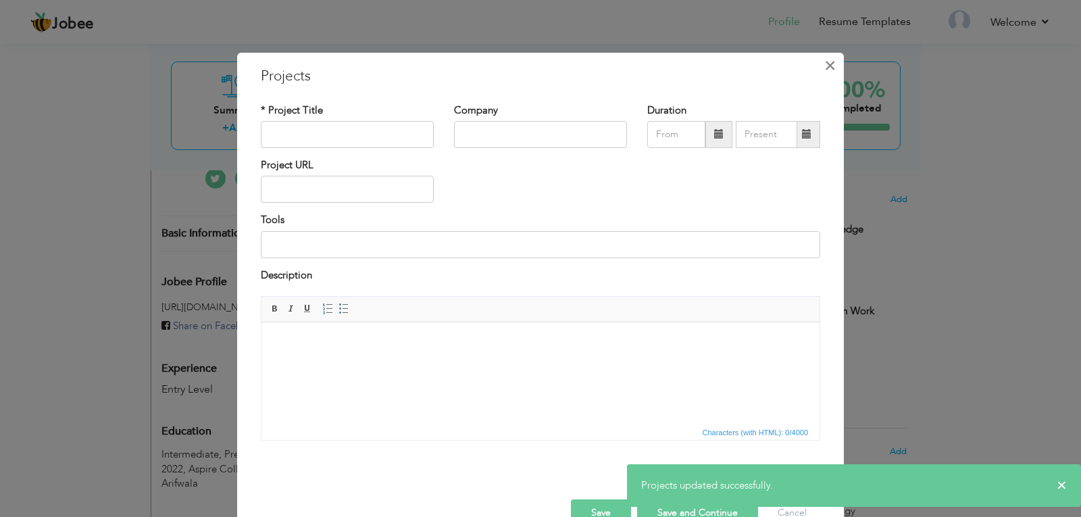
click at [824, 62] on span "×" at bounding box center [829, 65] width 11 height 24
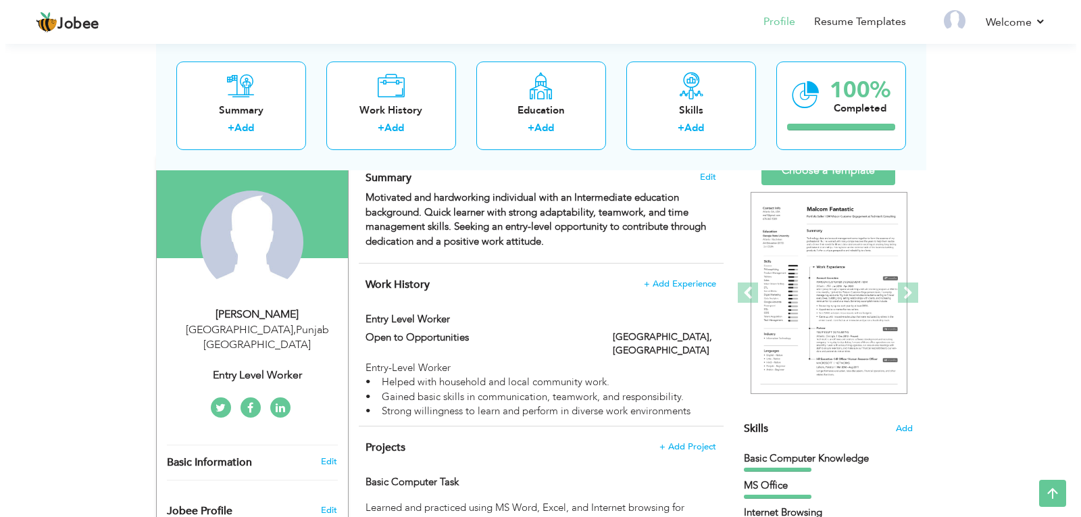
scroll to position [95, 0]
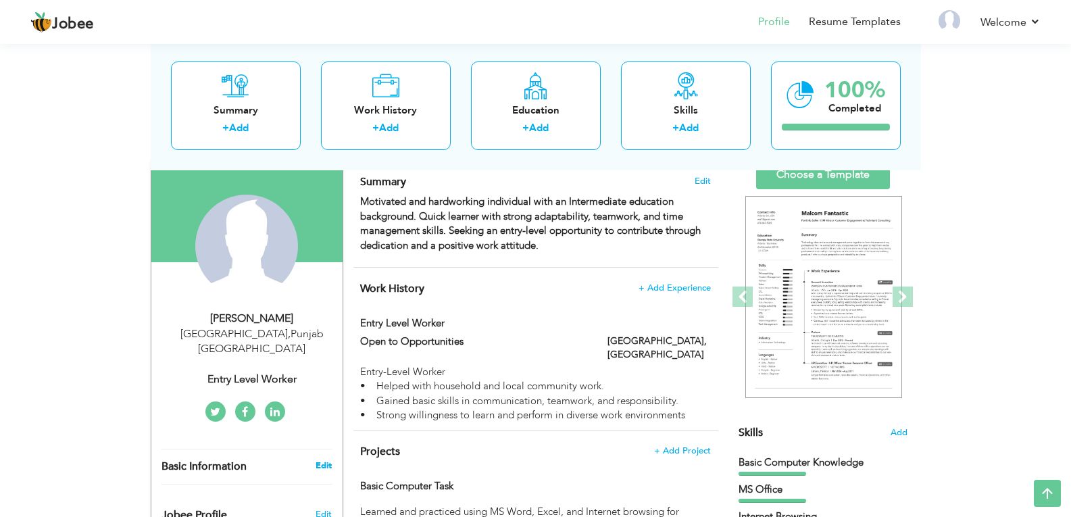
click at [326, 459] on link "Edit" at bounding box center [324, 465] width 16 height 12
type input "Kashan"
type input "[PERSON_NAME]"
type input "[PHONE_NUMBER]"
select select "number:166"
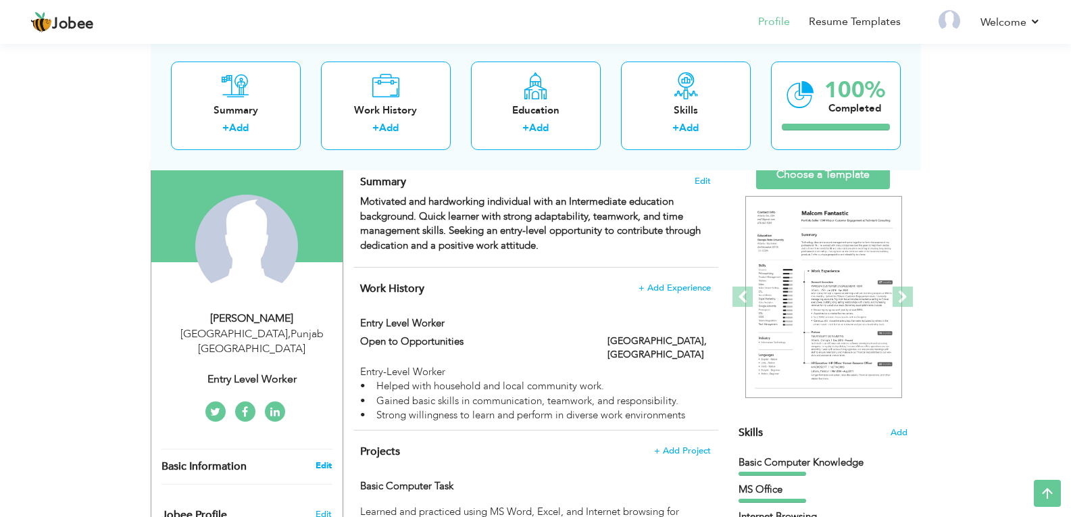
type input "[GEOGRAPHIC_DATA]"
select select "number:1"
type input "Entry Level Worker"
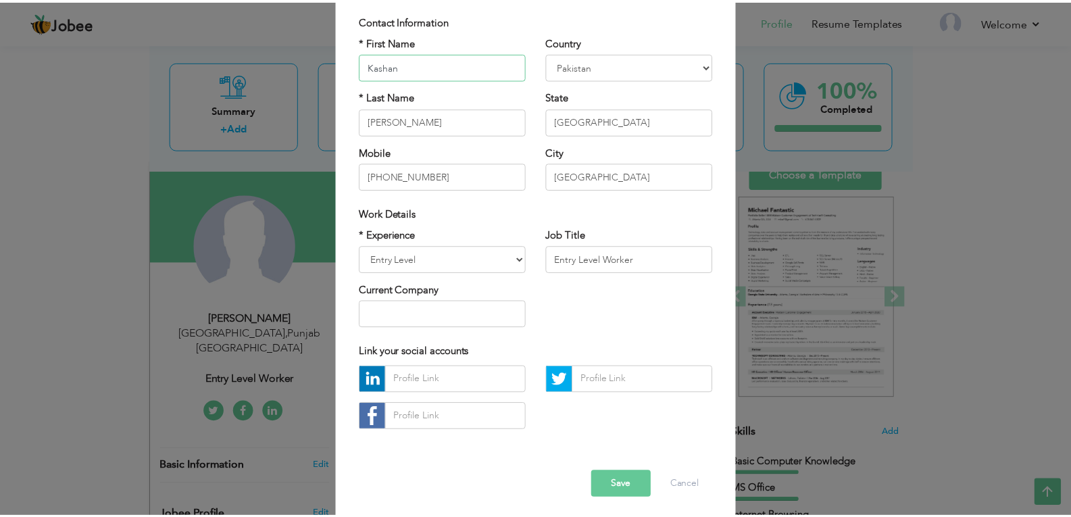
scroll to position [101, 0]
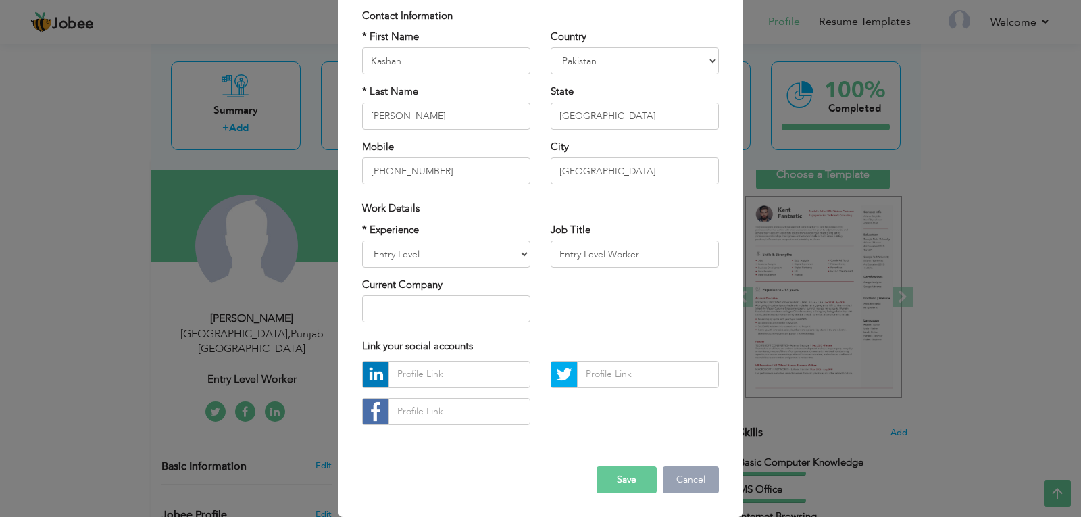
click at [673, 475] on button "Cancel" at bounding box center [691, 479] width 56 height 27
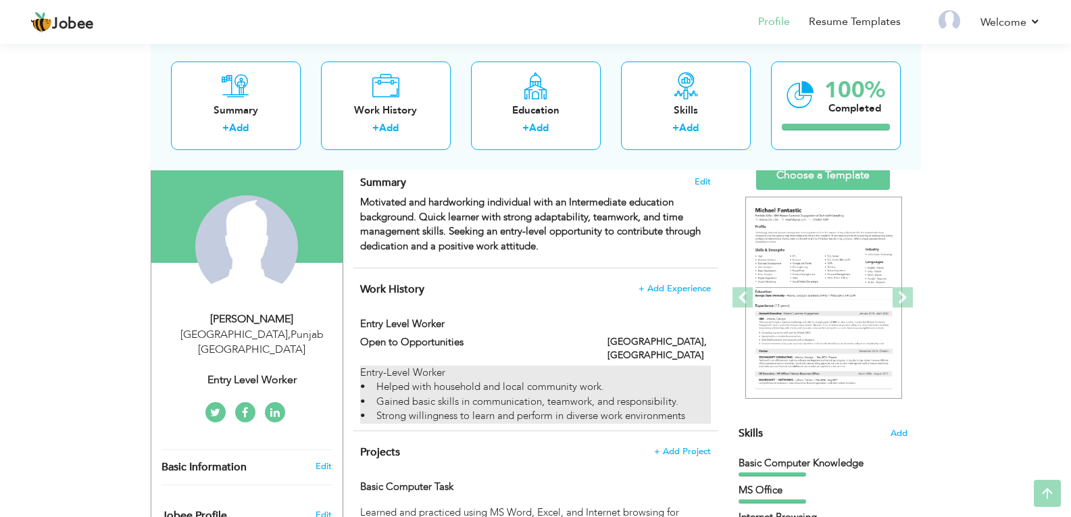
scroll to position [95, 0]
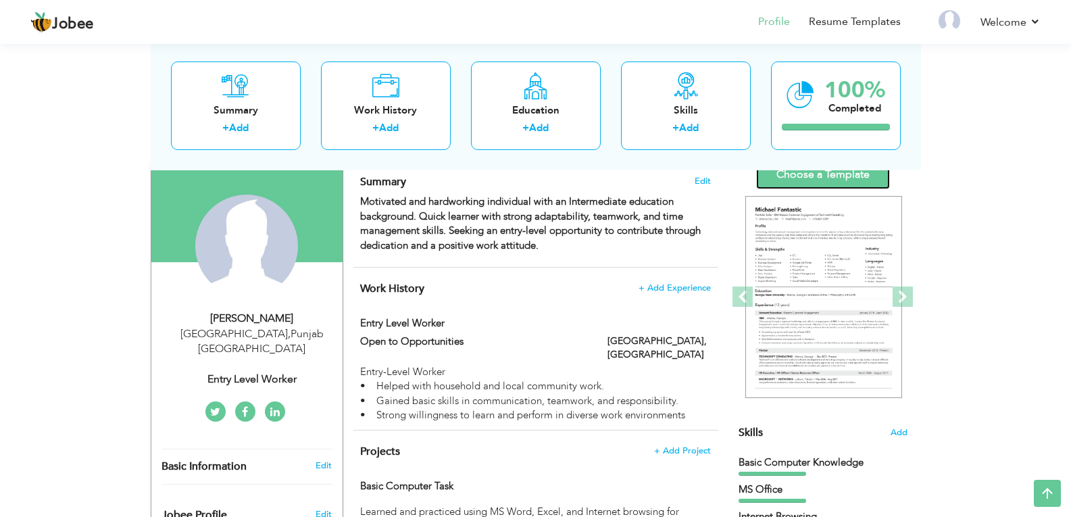
click at [783, 185] on link "Choose a Template" at bounding box center [823, 174] width 134 height 29
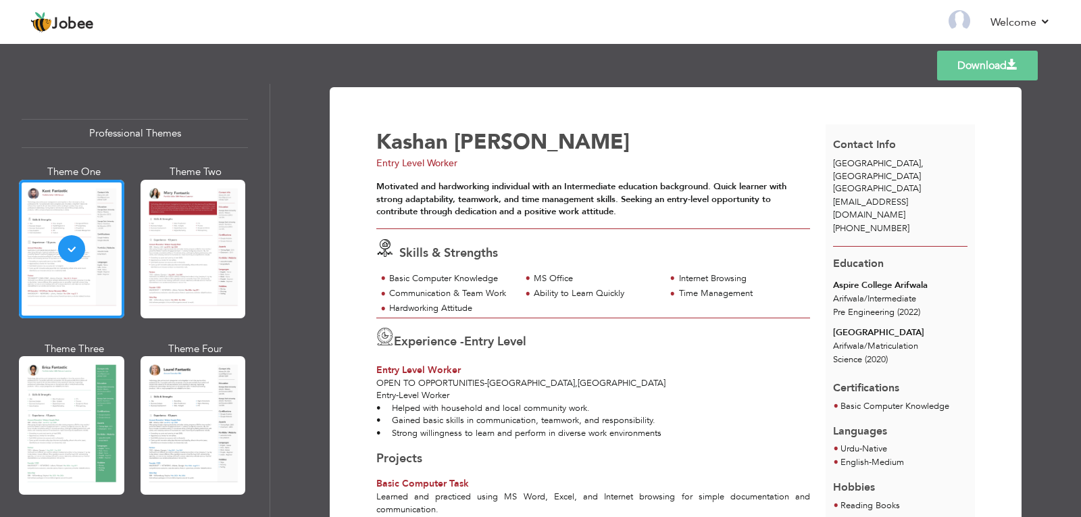
click at [989, 71] on link "Download" at bounding box center [987, 66] width 101 height 30
